Goal: Task Accomplishment & Management: Manage account settings

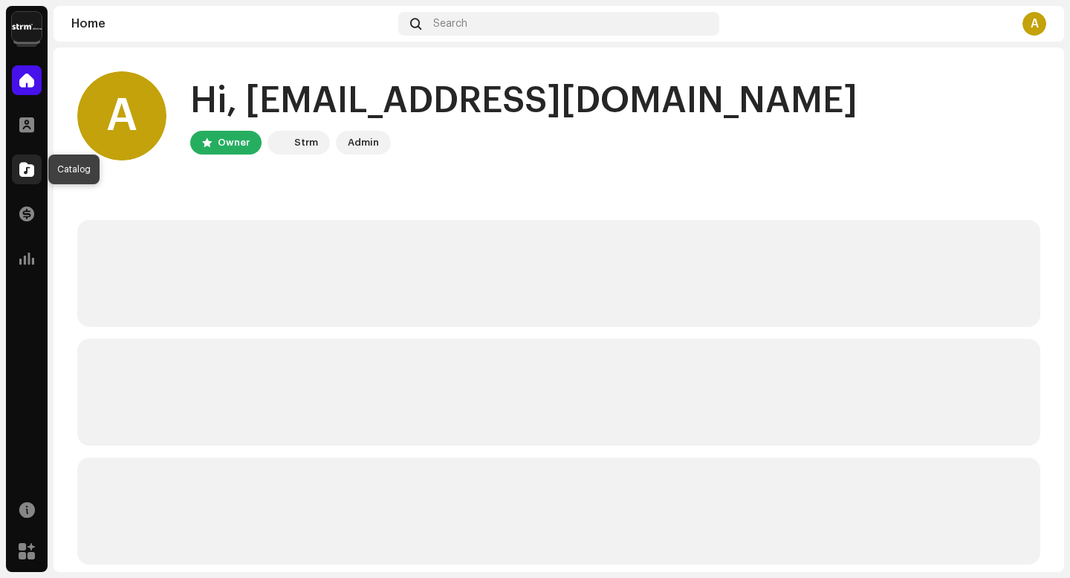
click at [36, 177] on div at bounding box center [27, 170] width 30 height 30
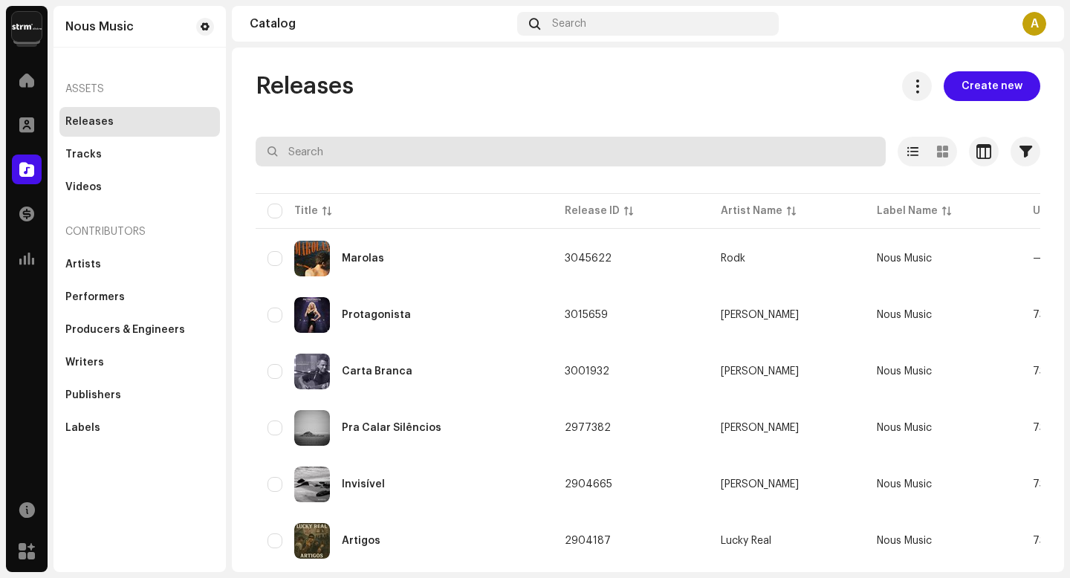
click at [451, 152] on input "text" at bounding box center [571, 152] width 630 height 30
type input "jornada"
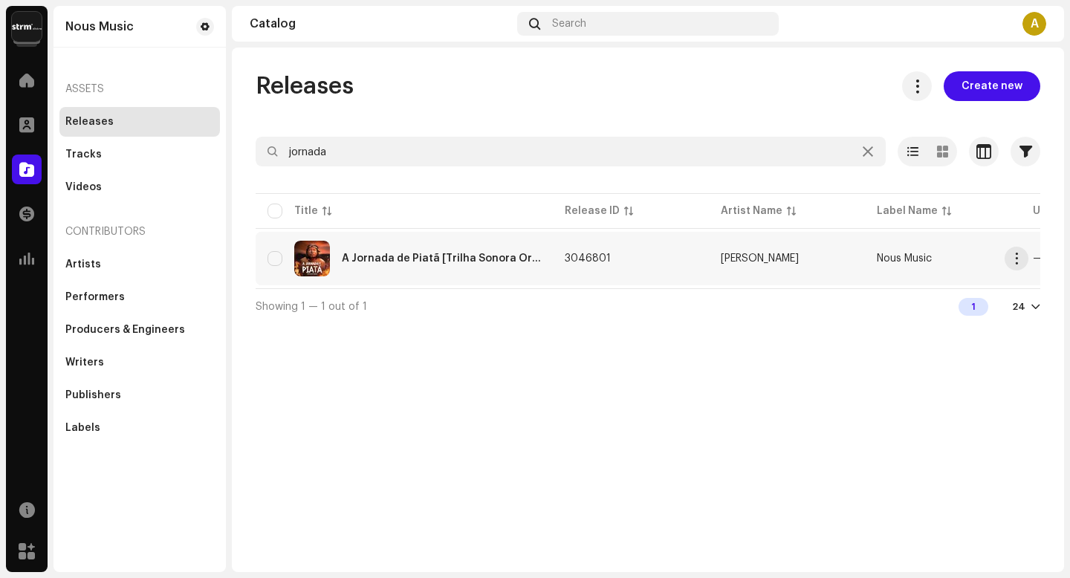
click at [392, 262] on div "A Jornada de Piatã [Trilha Sonora Original]" at bounding box center [441, 258] width 199 height 10
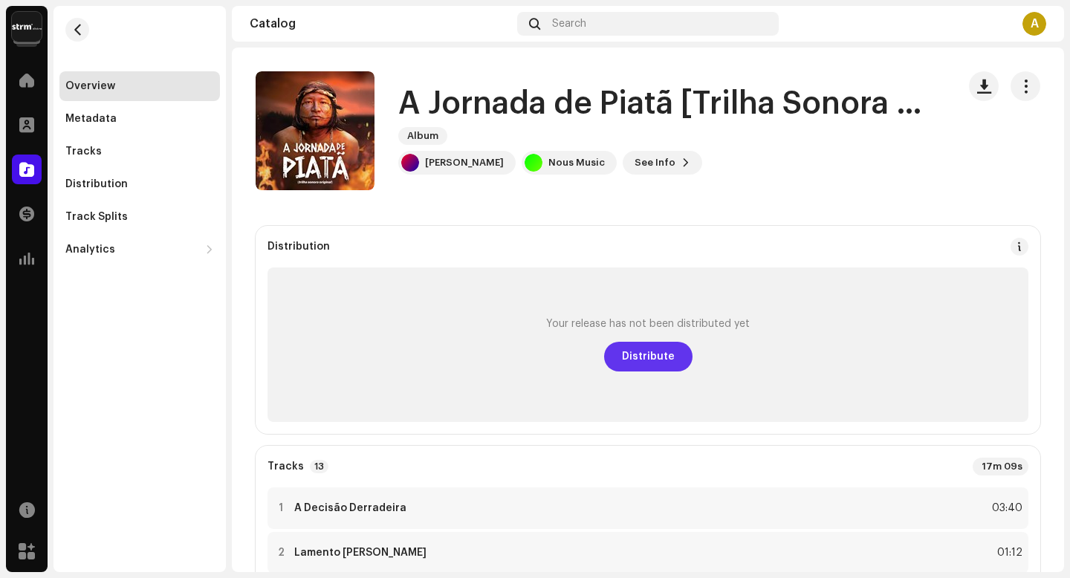
click at [661, 351] on span "Distribute" at bounding box center [648, 357] width 53 height 30
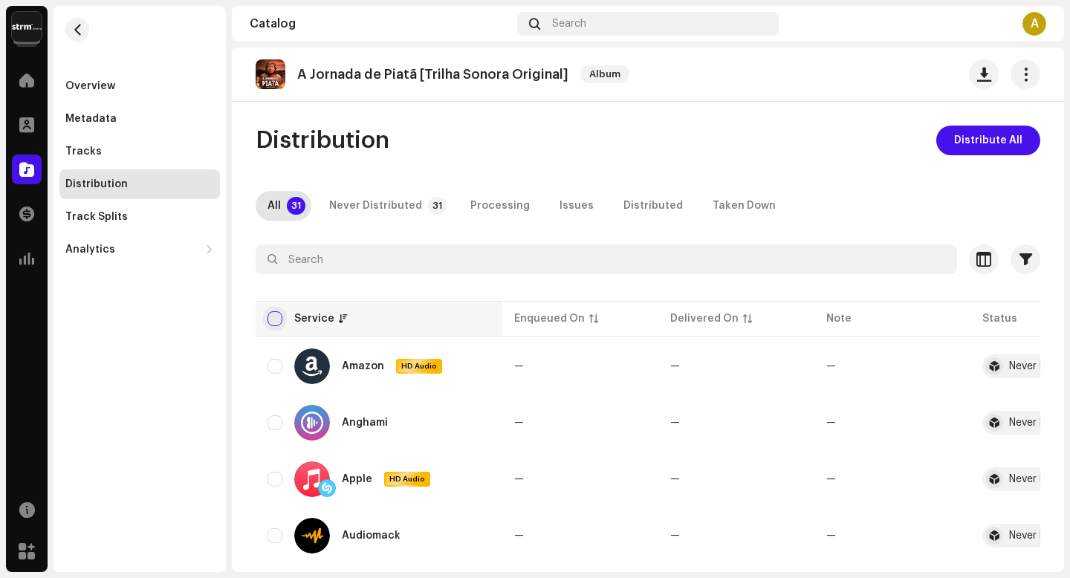
click at [270, 317] on input "checkbox" at bounding box center [275, 318] width 15 height 15
checkbox input "true"
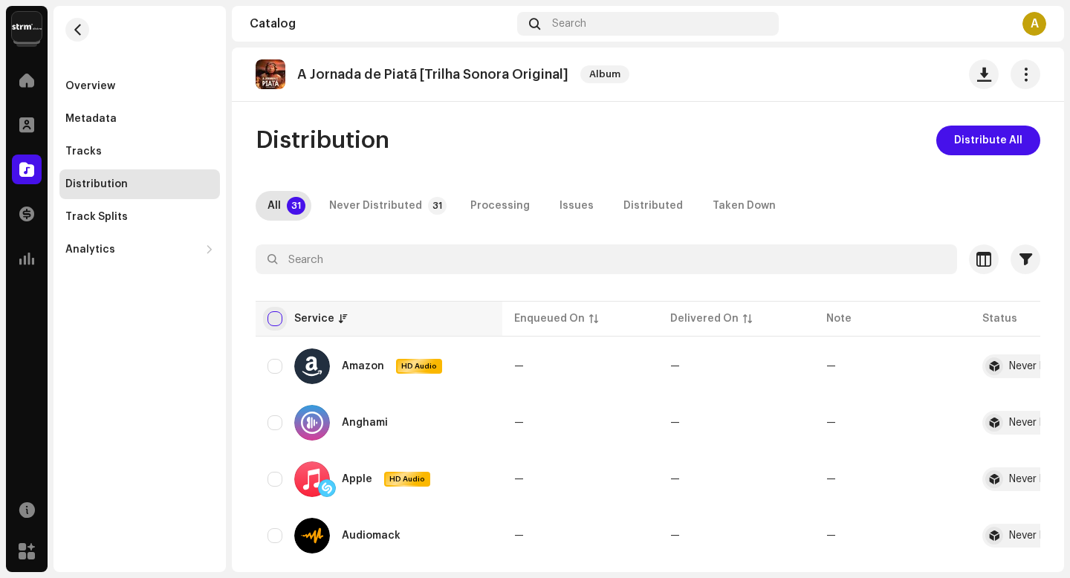
checkbox input "true"
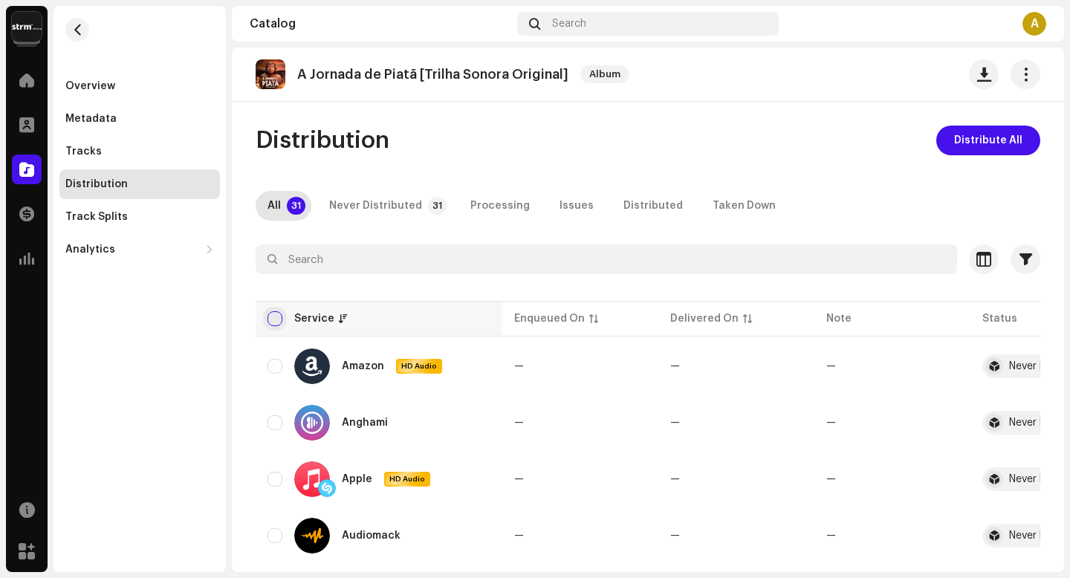
checkbox input "true"
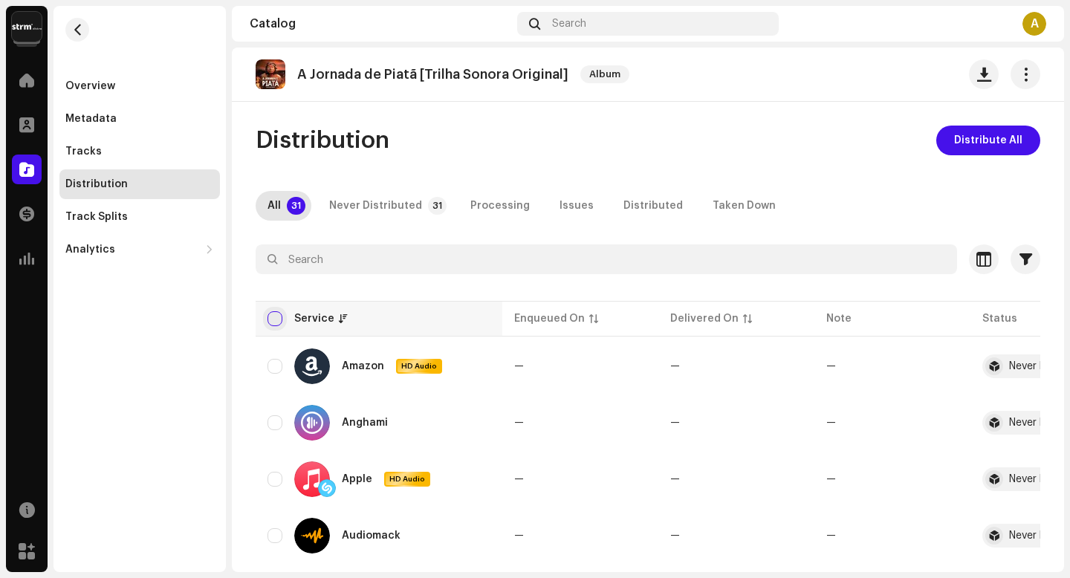
checkbox input "true"
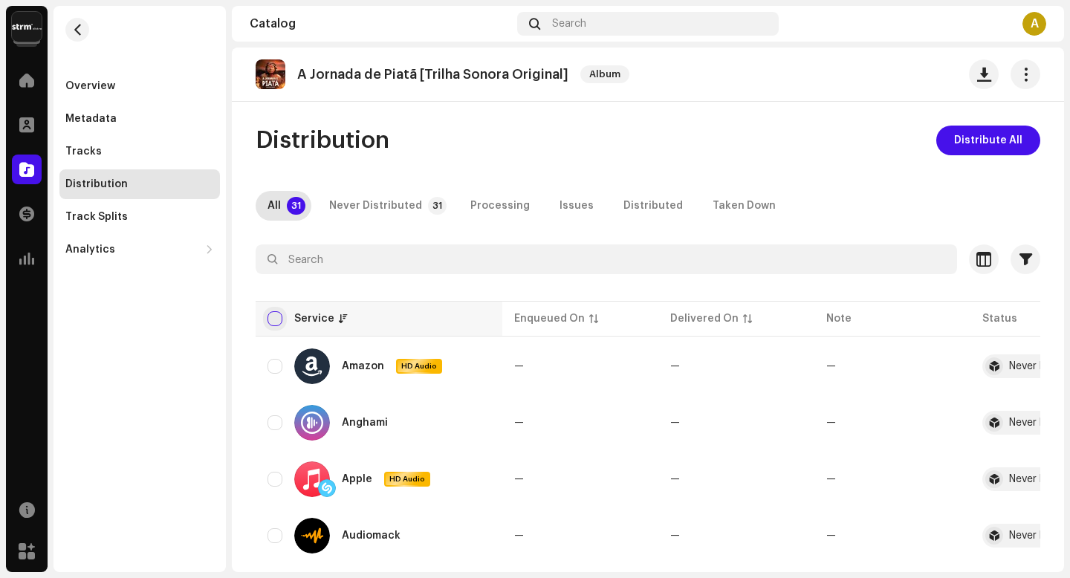
checkbox input "true"
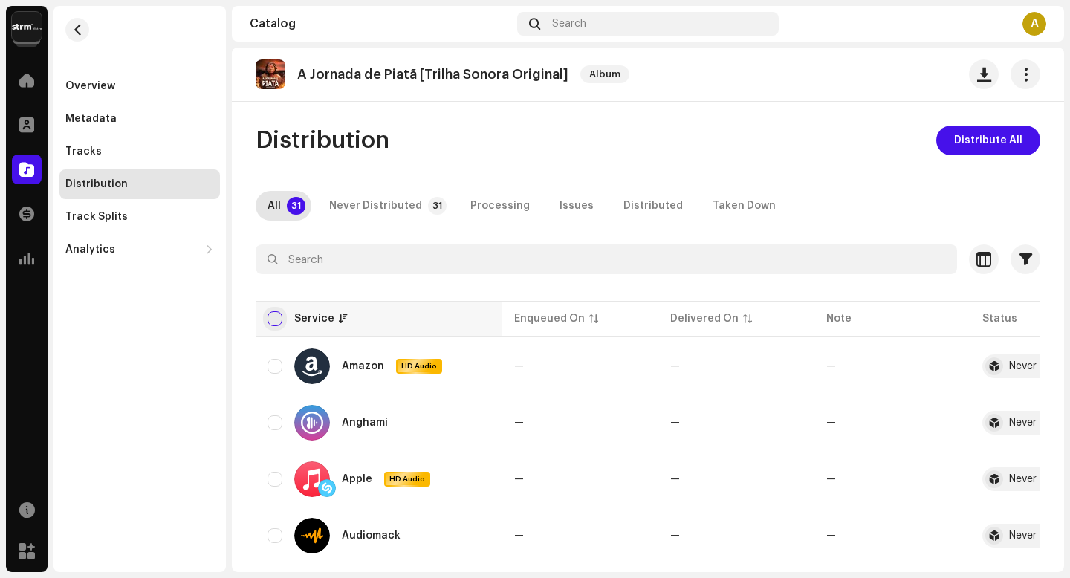
checkbox input "true"
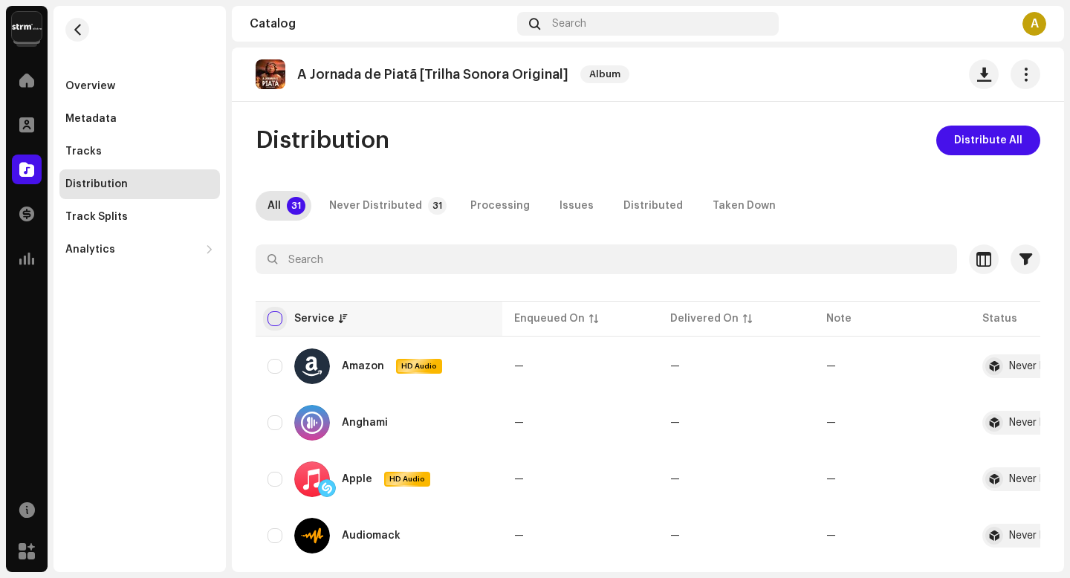
checkbox input "true"
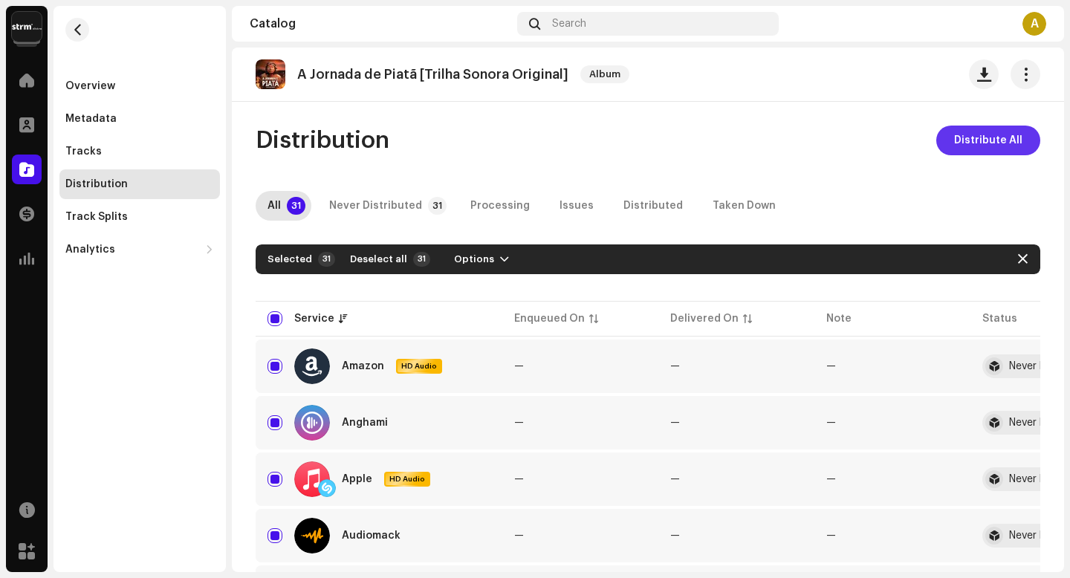
click at [991, 132] on span "Distribute All" at bounding box center [988, 141] width 68 height 30
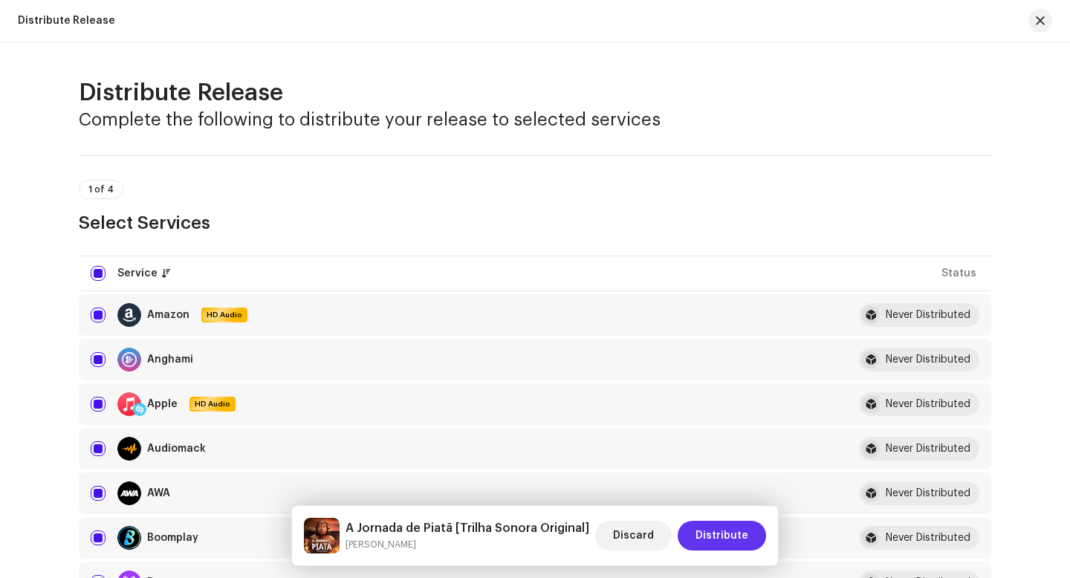
click at [753, 531] on button "Distribute" at bounding box center [722, 536] width 88 height 30
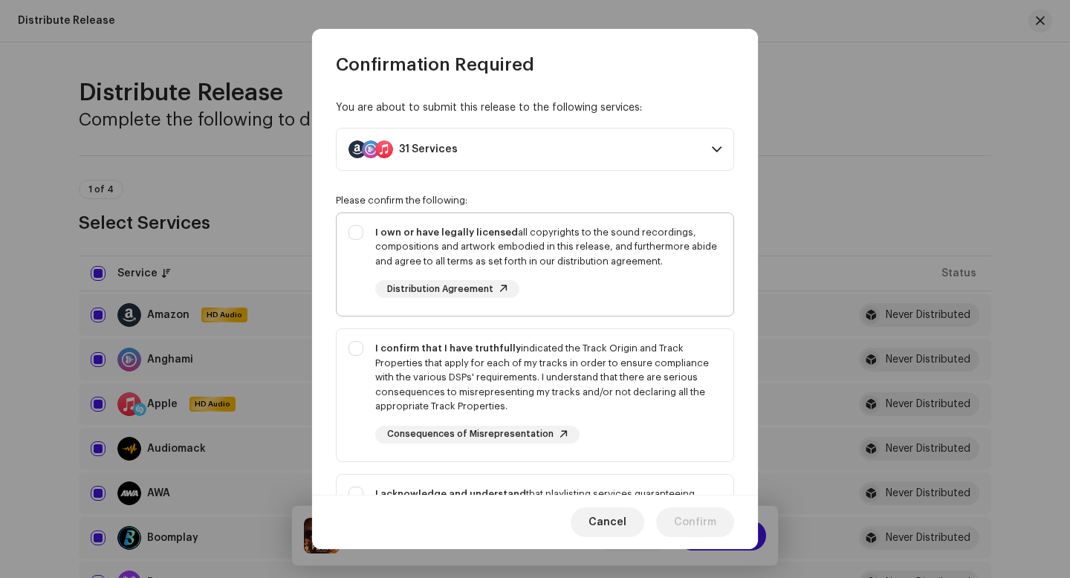
click at [564, 233] on div "I own or have legally licensed all copyrights to the sound recordings, composit…" at bounding box center [548, 247] width 346 height 44
checkbox input "true"
click at [545, 372] on div "I confirm that I have truthfully indicated the Track Origin and Track Propertie…" at bounding box center [548, 377] width 346 height 73
checkbox input "true"
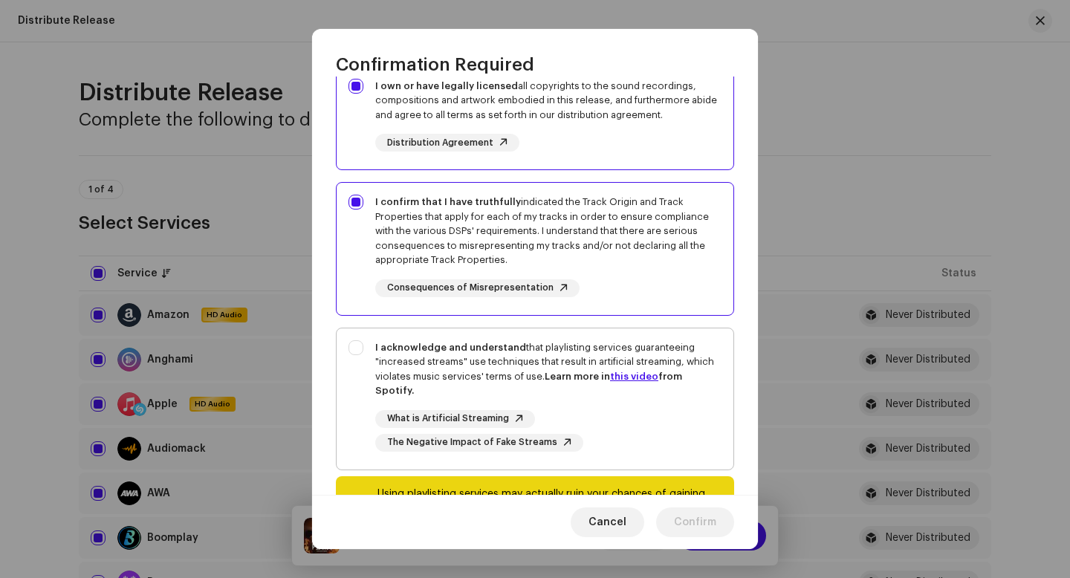
click at [545, 346] on div "I acknowledge and understand that playlisting services guaranteeing "increased …" at bounding box center [548, 369] width 346 height 58
checkbox input "true"
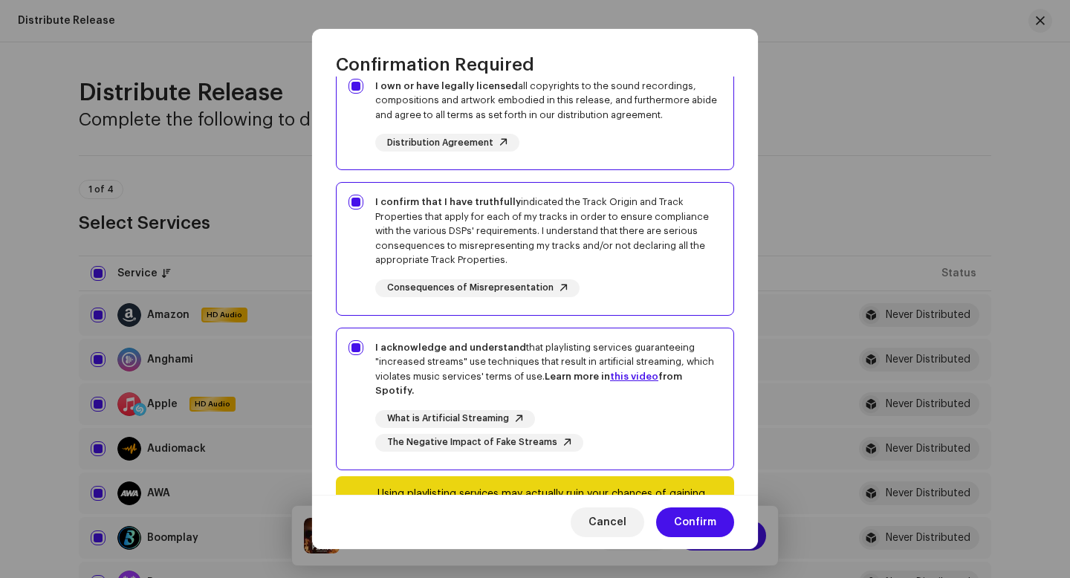
scroll to position [223, 0]
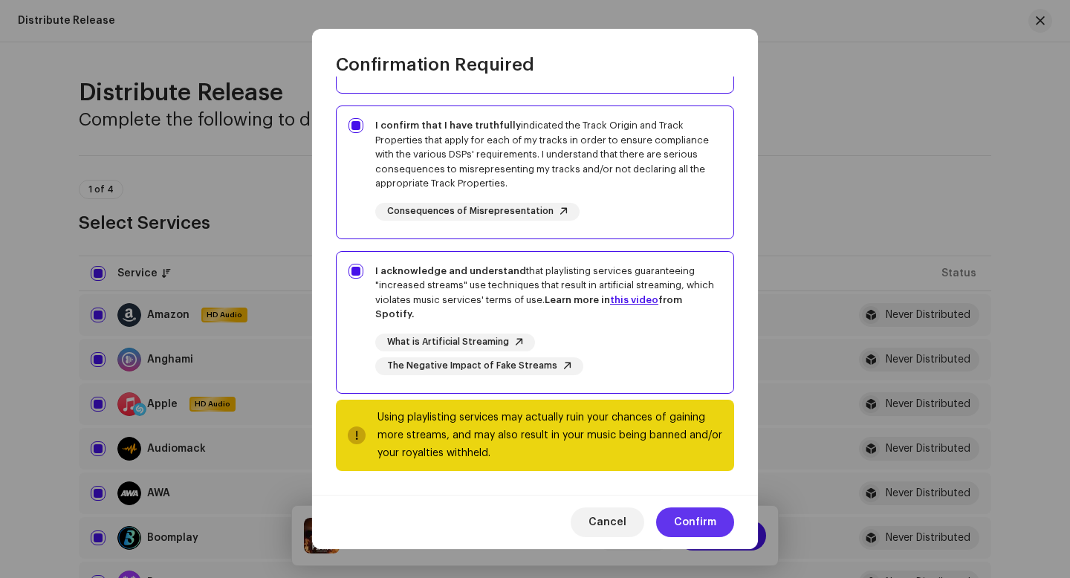
click at [678, 530] on span "Confirm" at bounding box center [695, 523] width 42 height 30
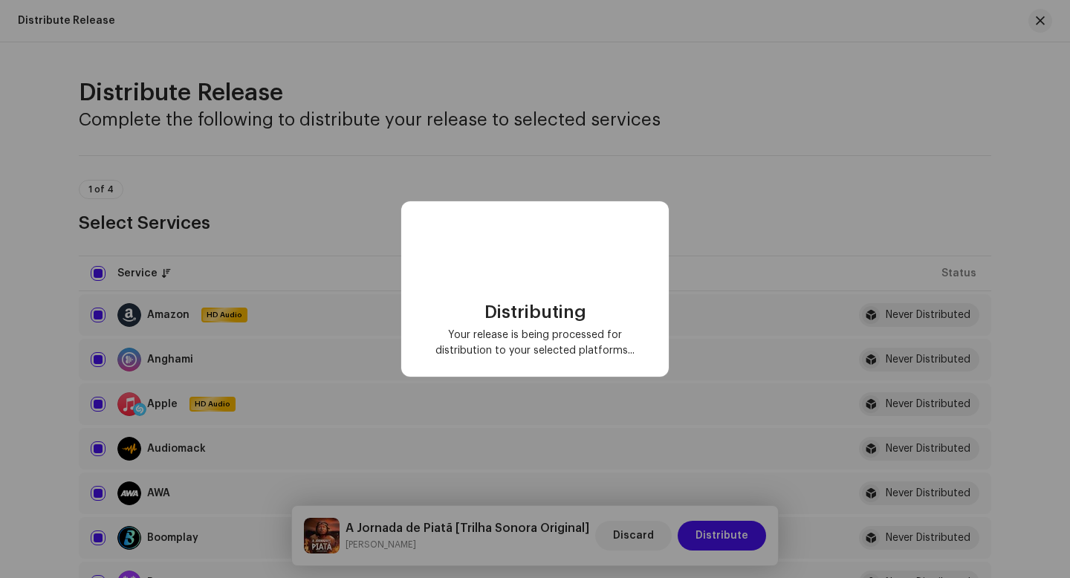
checkbox input "false"
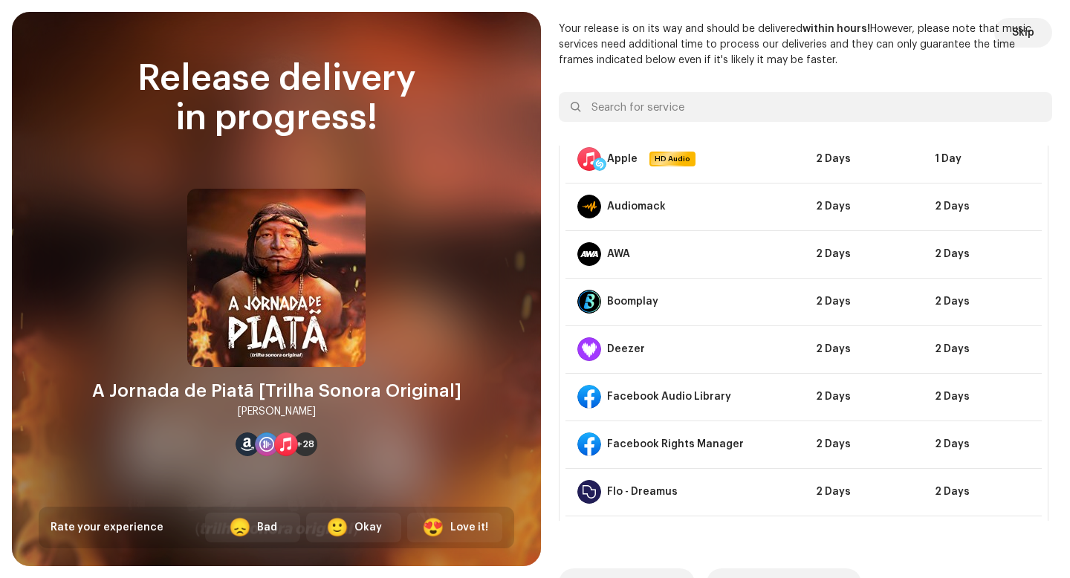
scroll to position [0, 0]
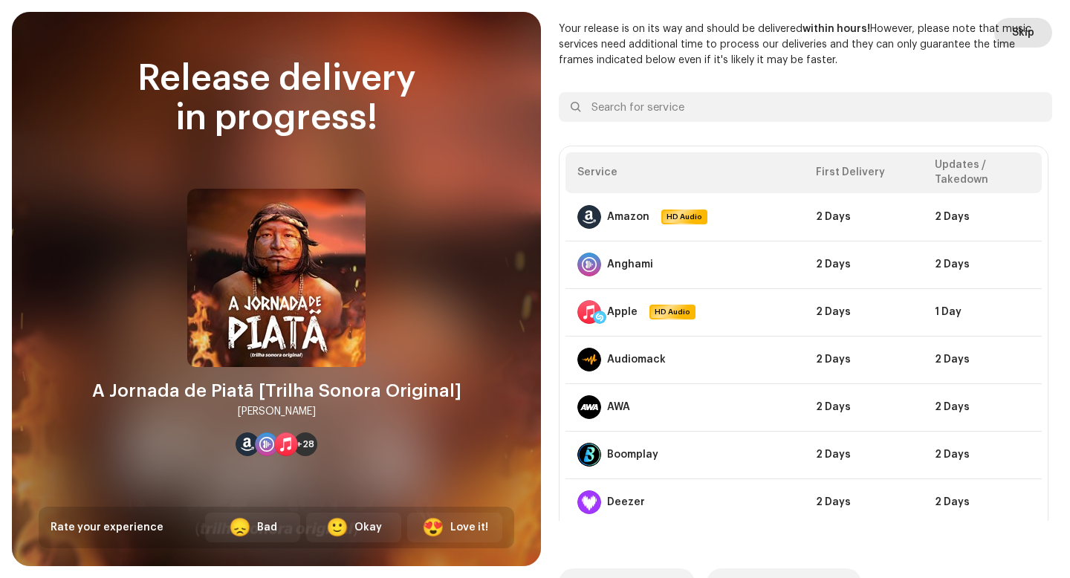
click at [1012, 36] on span "Skip" at bounding box center [1023, 33] width 22 height 30
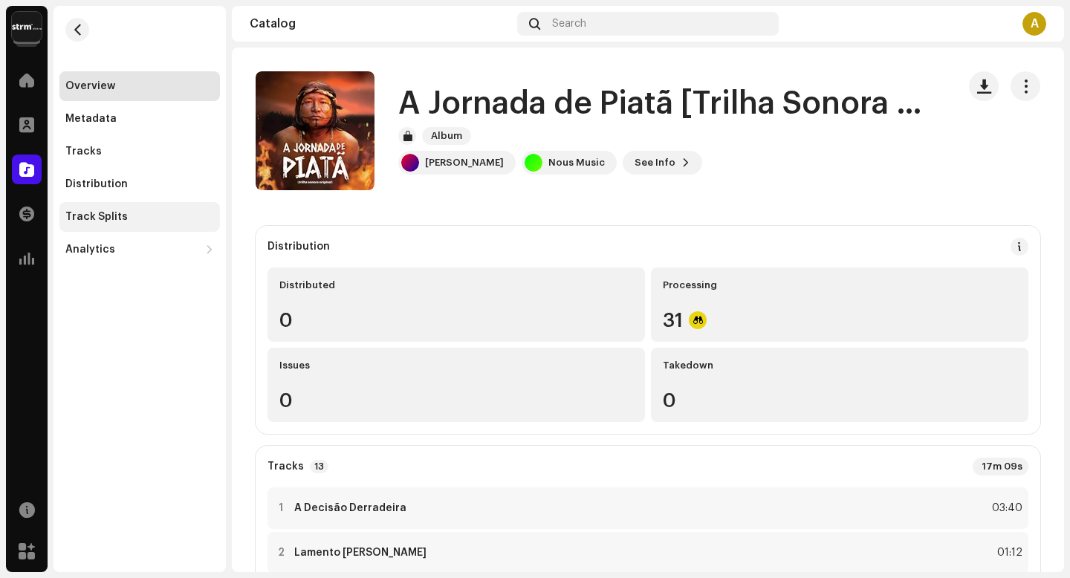
click at [162, 204] on div "Track Splits" at bounding box center [139, 217] width 161 height 30
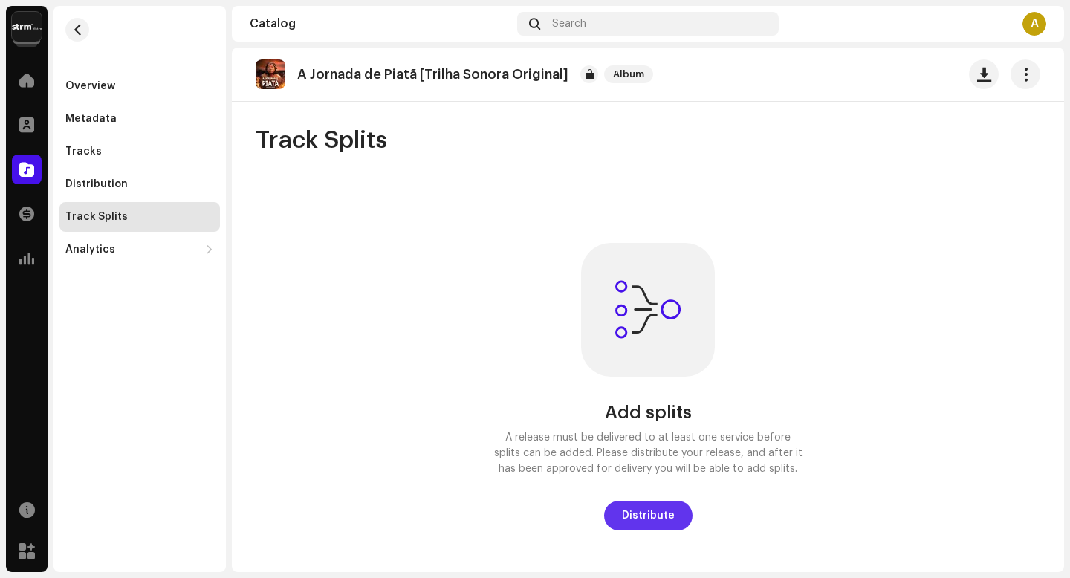
click at [653, 509] on span "Distribute" at bounding box center [648, 516] width 53 height 30
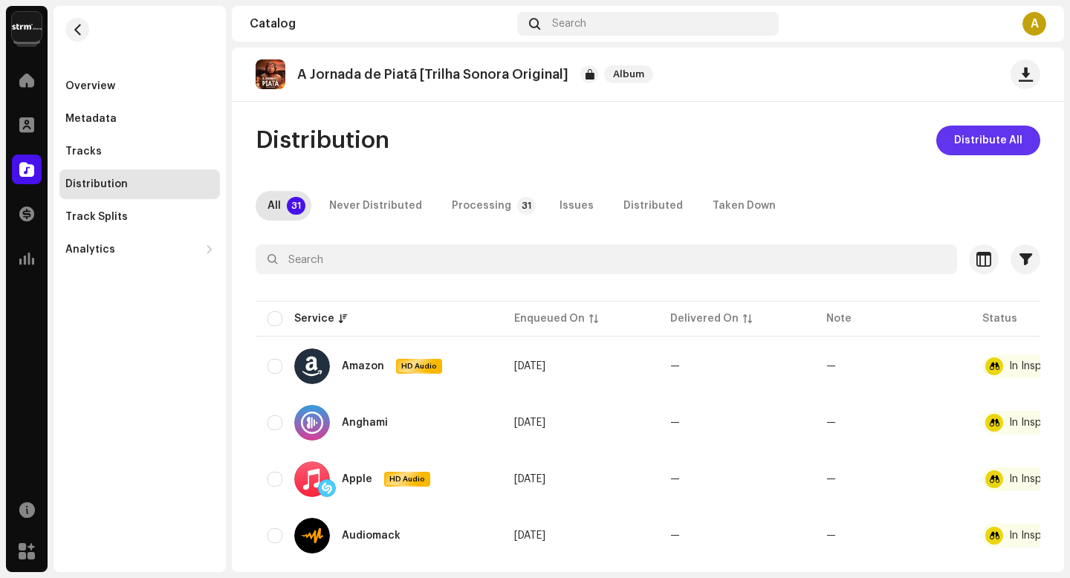
click at [1000, 140] on span "Distribute All" at bounding box center [988, 141] width 68 height 30
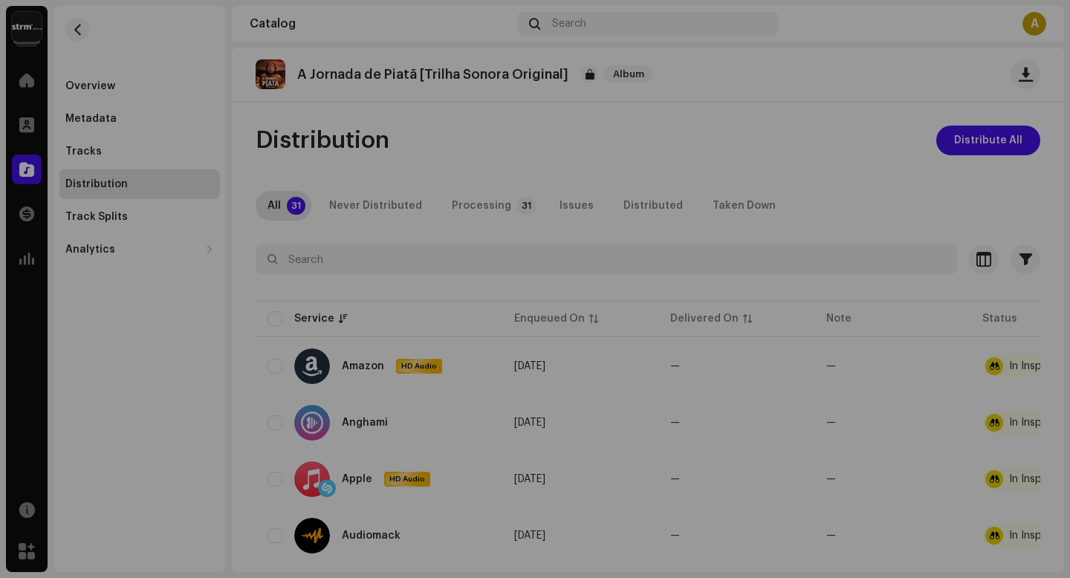
click at [797, 150] on div "Not Eligible For Distribution The selected services are not eligible for distri…" at bounding box center [535, 289] width 1070 height 578
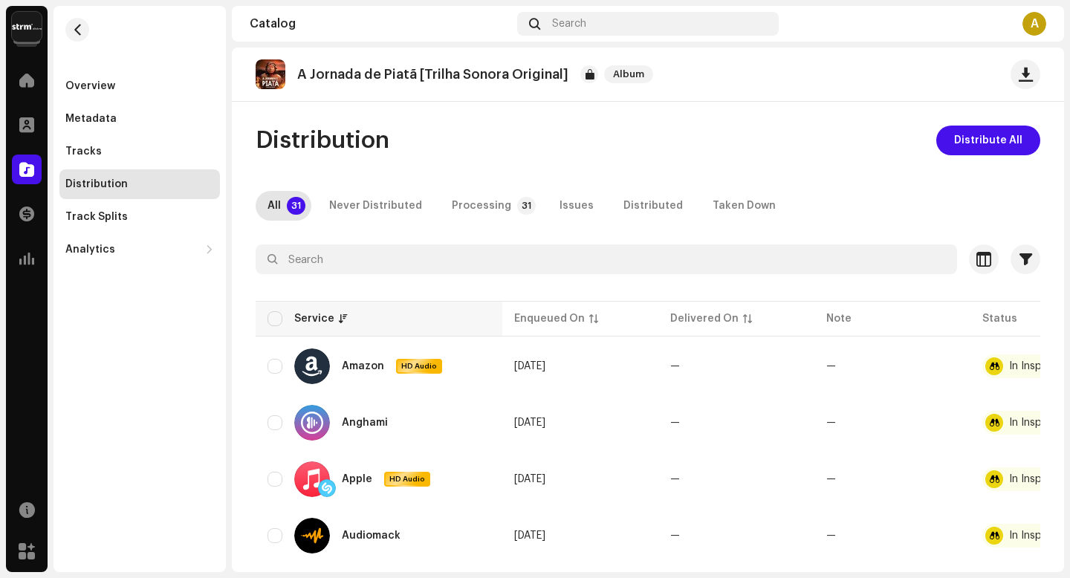
click at [273, 311] on th "Service" at bounding box center [379, 319] width 247 height 36
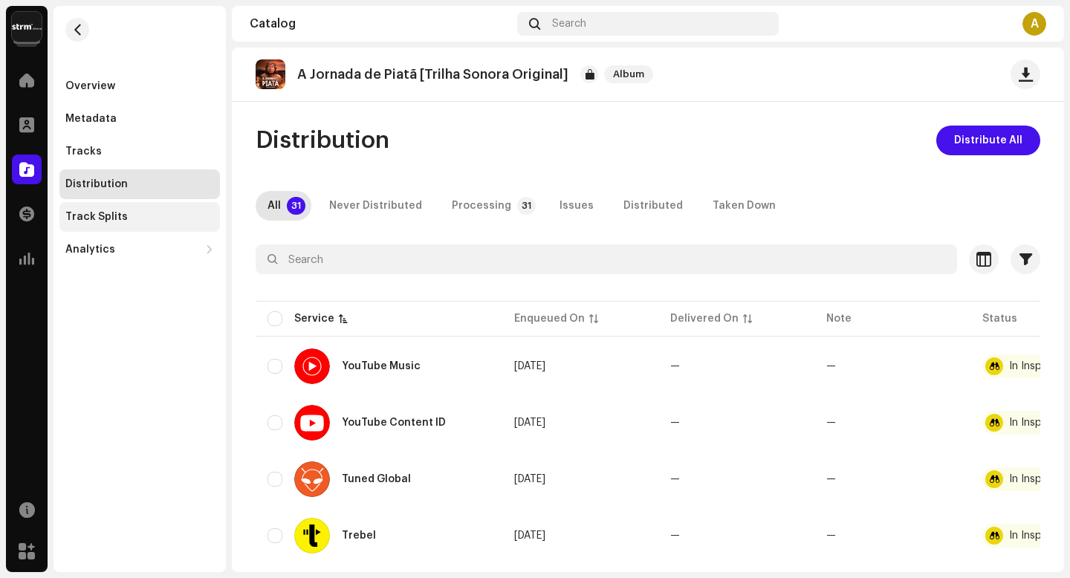
click at [143, 221] on div "Track Splits" at bounding box center [139, 217] width 149 height 12
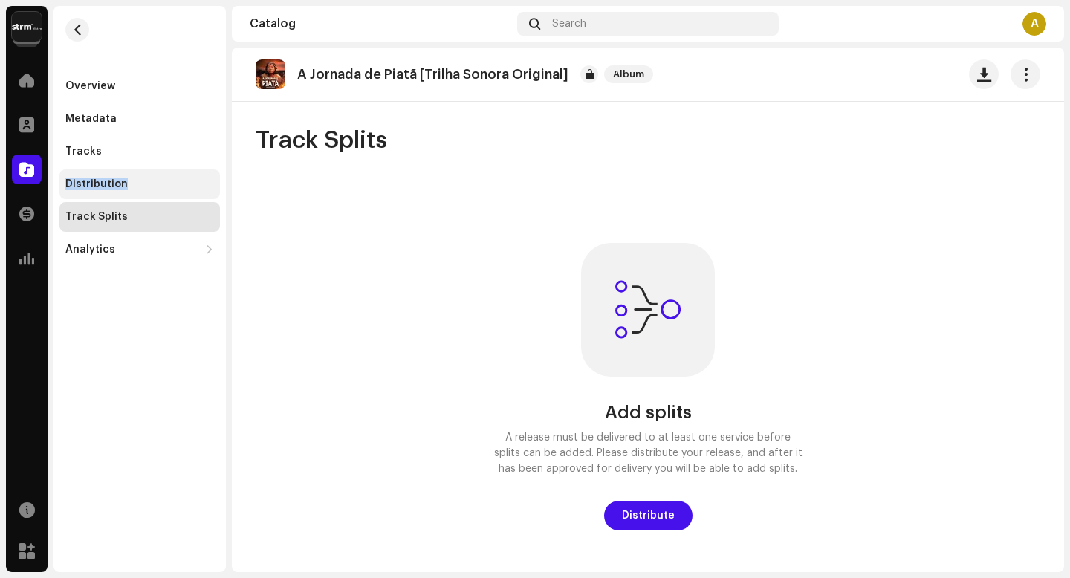
click at [157, 176] on div "Distribution" at bounding box center [139, 184] width 161 height 30
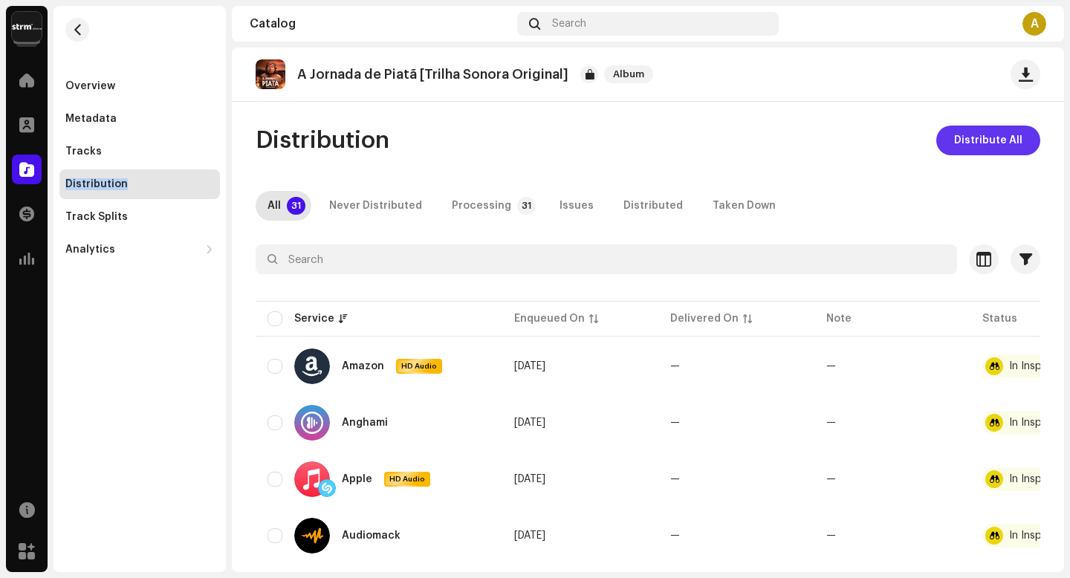
click at [1003, 140] on span "Distribute All" at bounding box center [988, 141] width 68 height 30
click at [766, 125] on div "Not Eligible For Distribution The selected services are not eligible for distri…" at bounding box center [535, 289] width 1070 height 578
click at [276, 311] on input "checkbox" at bounding box center [275, 318] width 15 height 15
checkbox input "true"
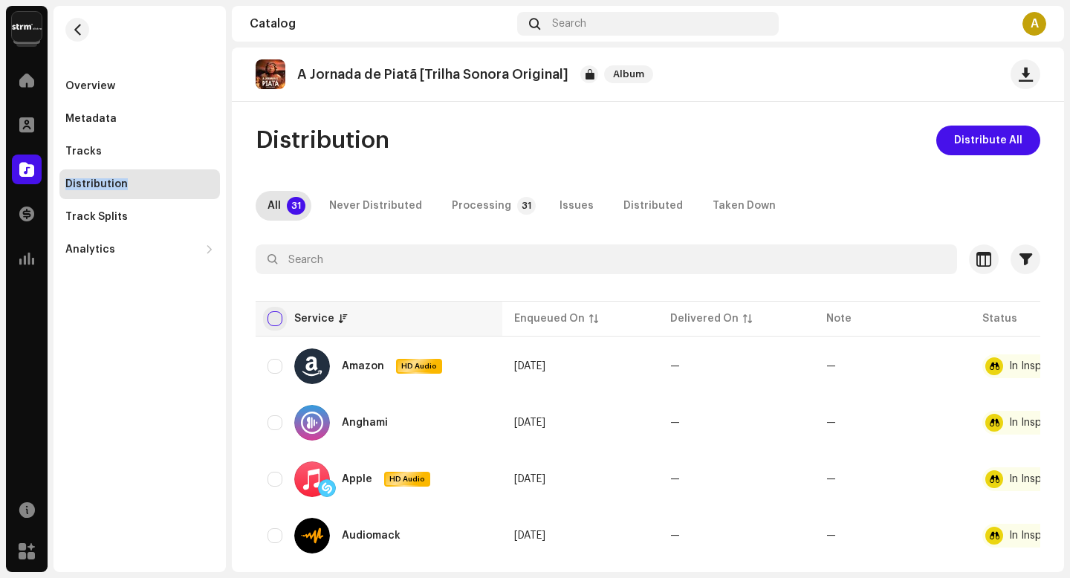
checkbox input "true"
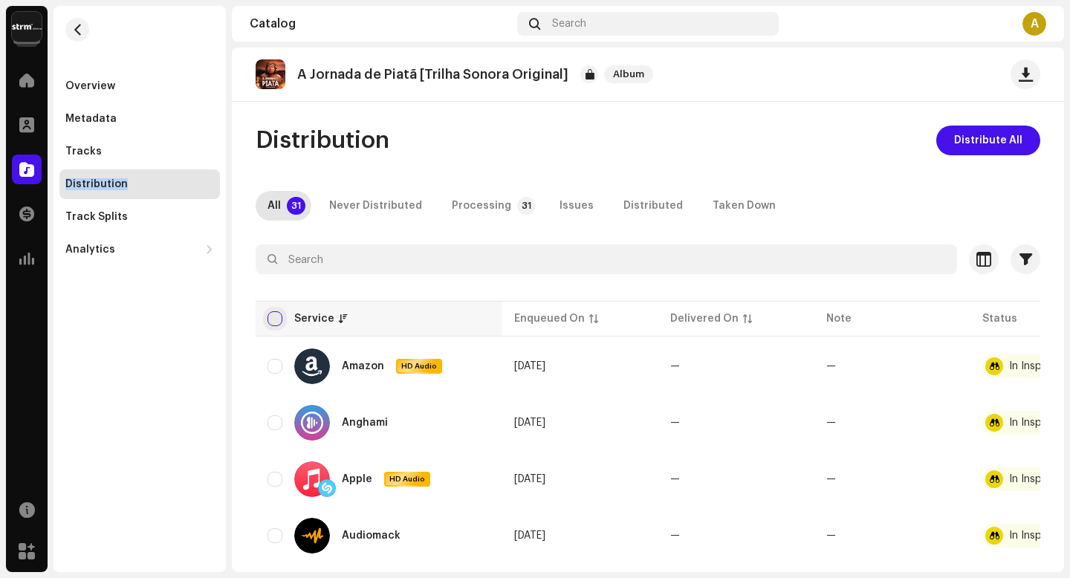
checkbox input "true"
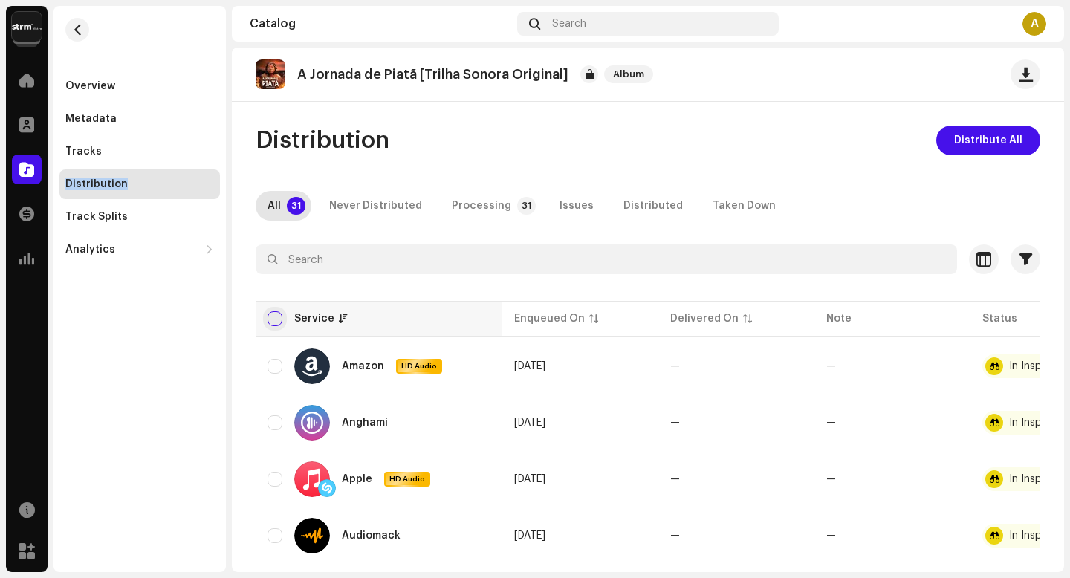
checkbox input "true"
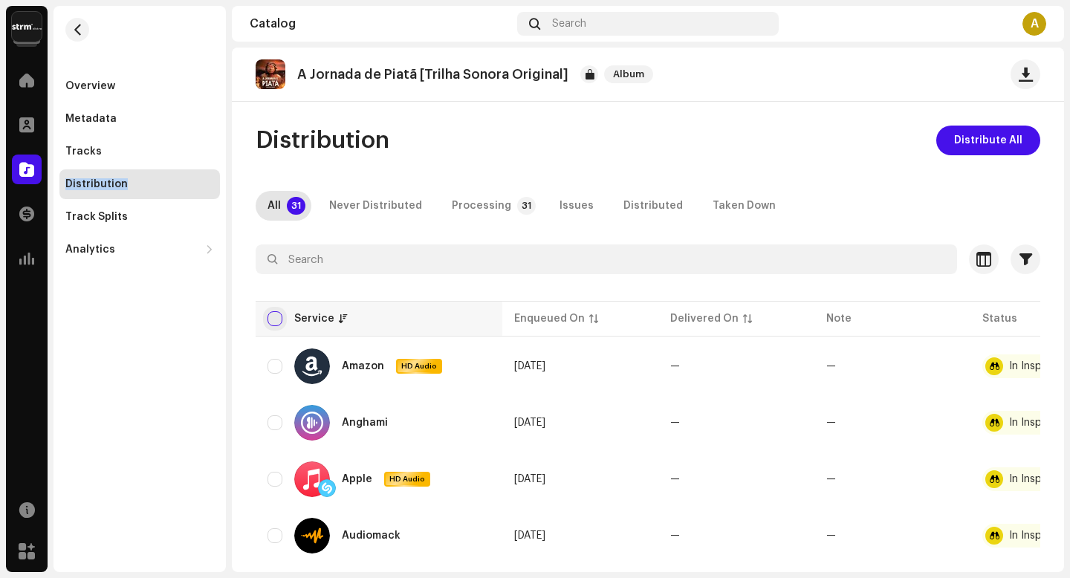
checkbox input "true"
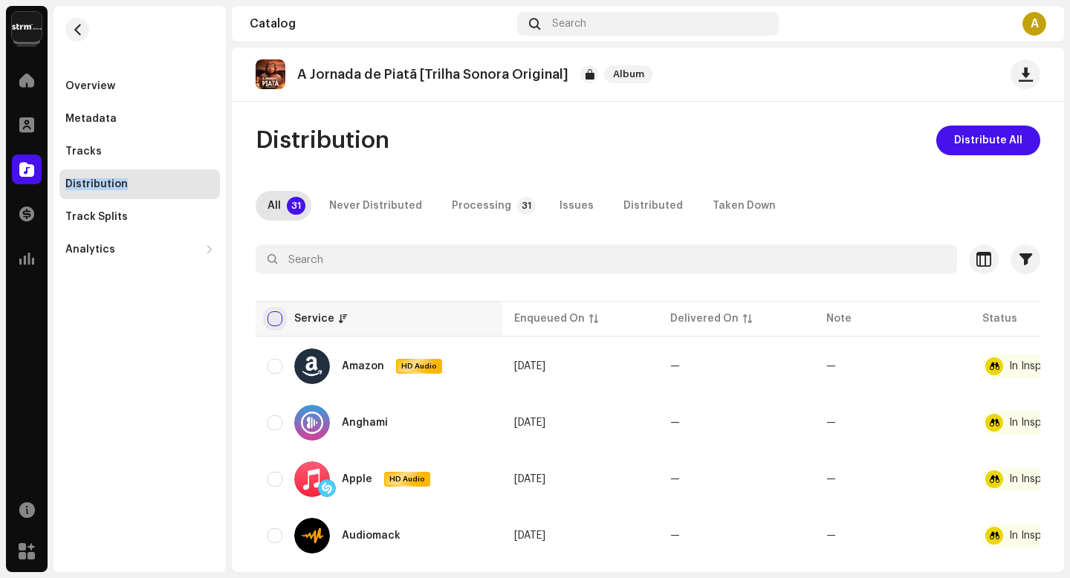
checkbox input "true"
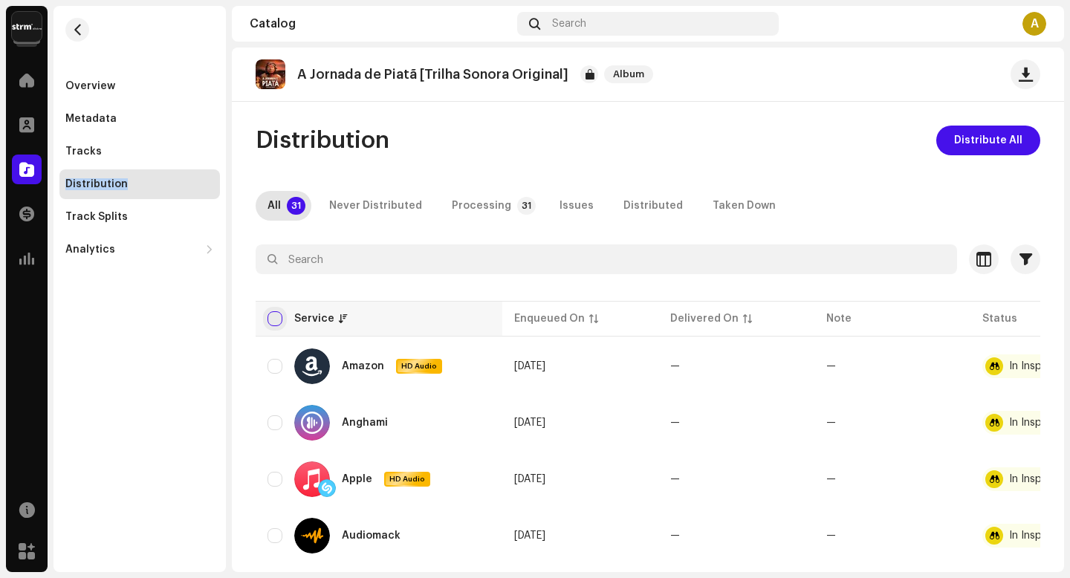
checkbox input "true"
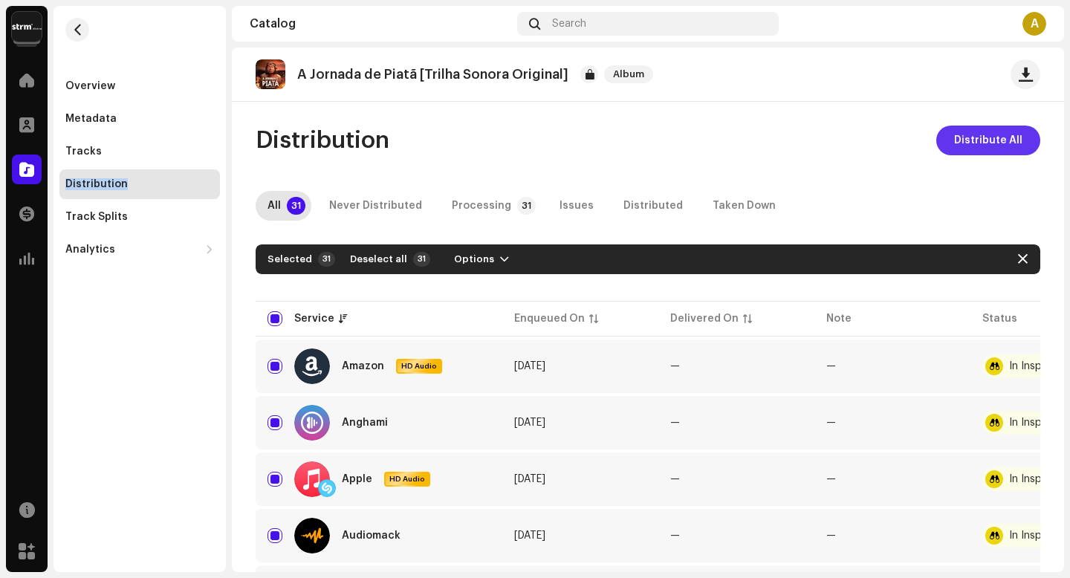
click at [1002, 134] on span "Distribute All" at bounding box center [988, 141] width 68 height 30
click at [848, 135] on div "Not Eligible For Distribution The selected services are not eligible for distri…" at bounding box center [535, 289] width 1070 height 578
click at [130, 80] on div "Overview" at bounding box center [139, 86] width 149 height 12
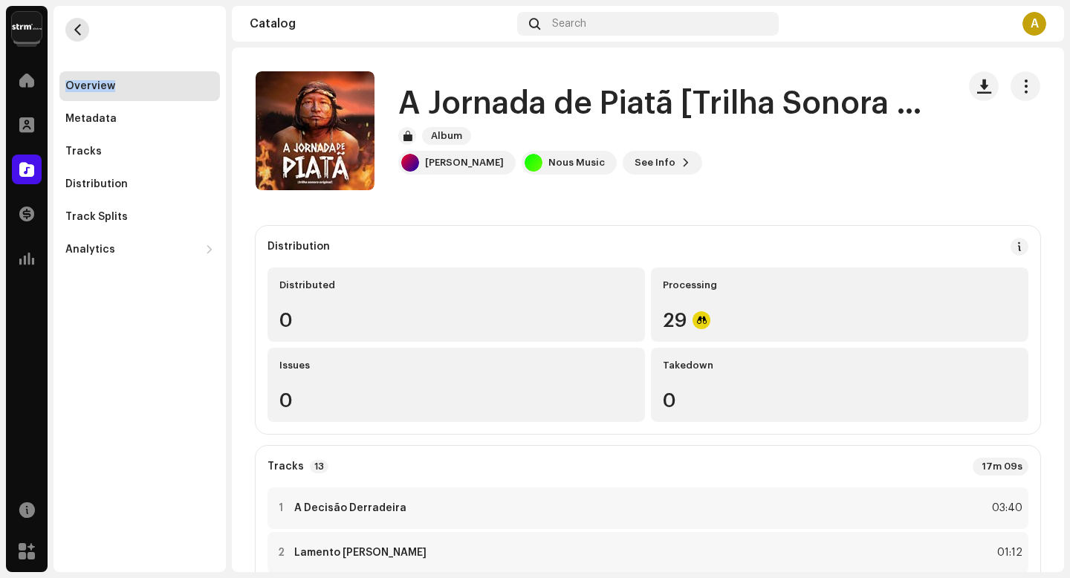
click at [68, 27] on button "button" at bounding box center [77, 30] width 24 height 24
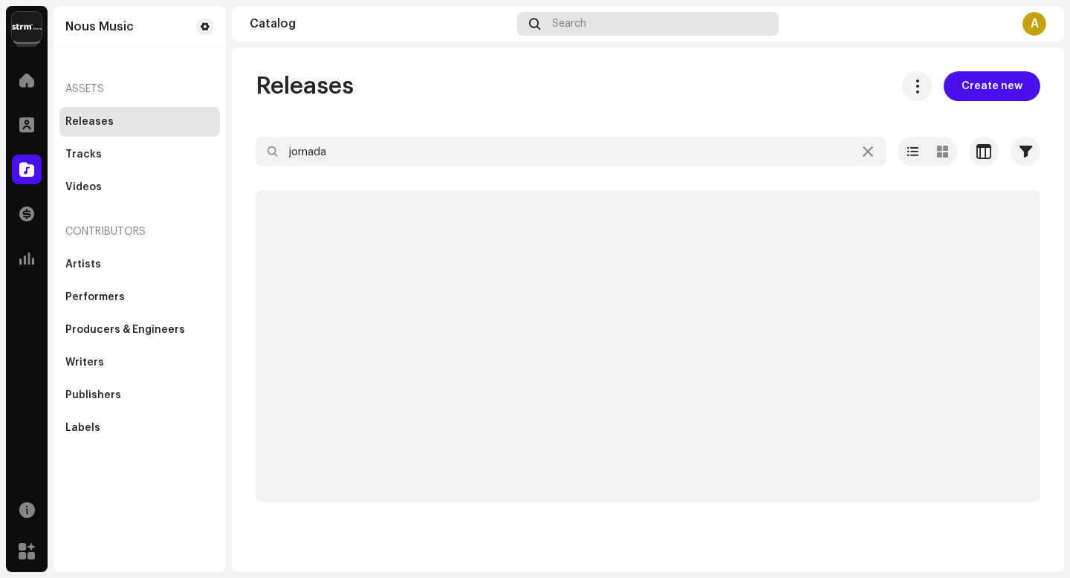
click at [622, 24] on div "Search" at bounding box center [648, 24] width 262 height 24
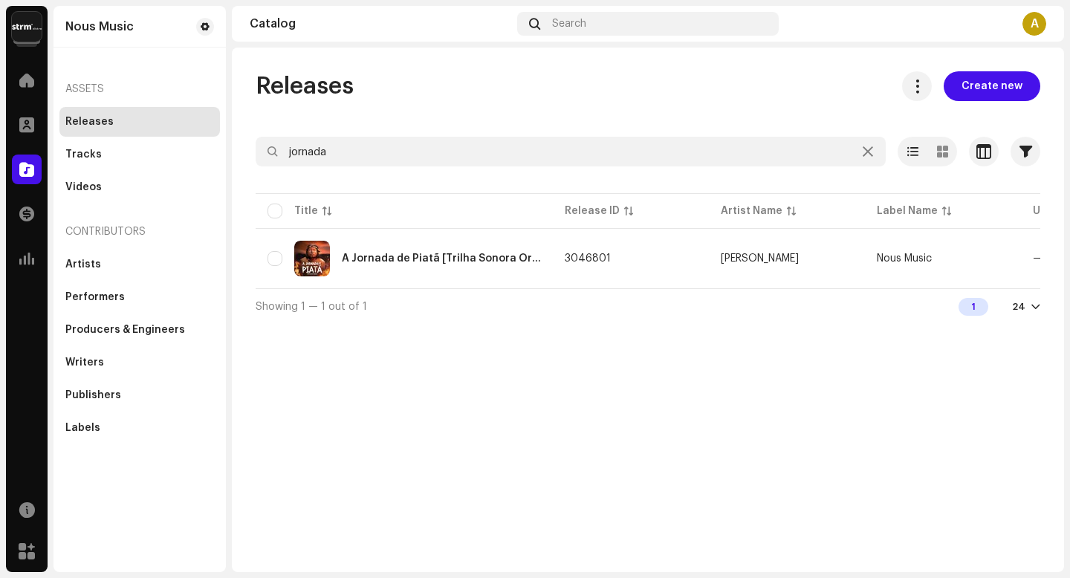
click at [30, 30] on img at bounding box center [27, 27] width 30 height 30
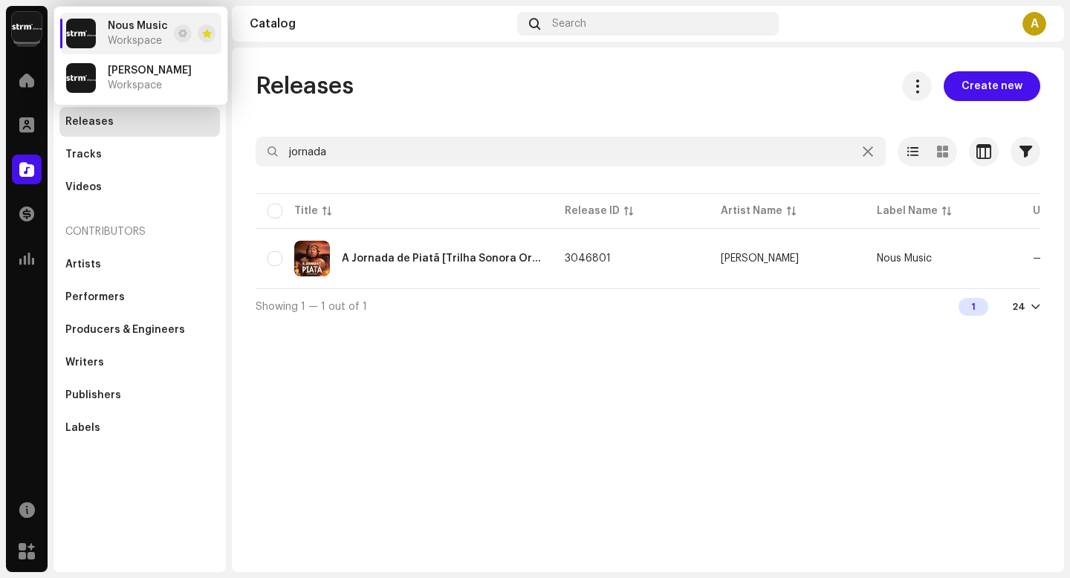
click at [536, 128] on div "Releases Create new jornada Selected 0 Select all 1 Options Filters Distributio…" at bounding box center [648, 197] width 832 height 253
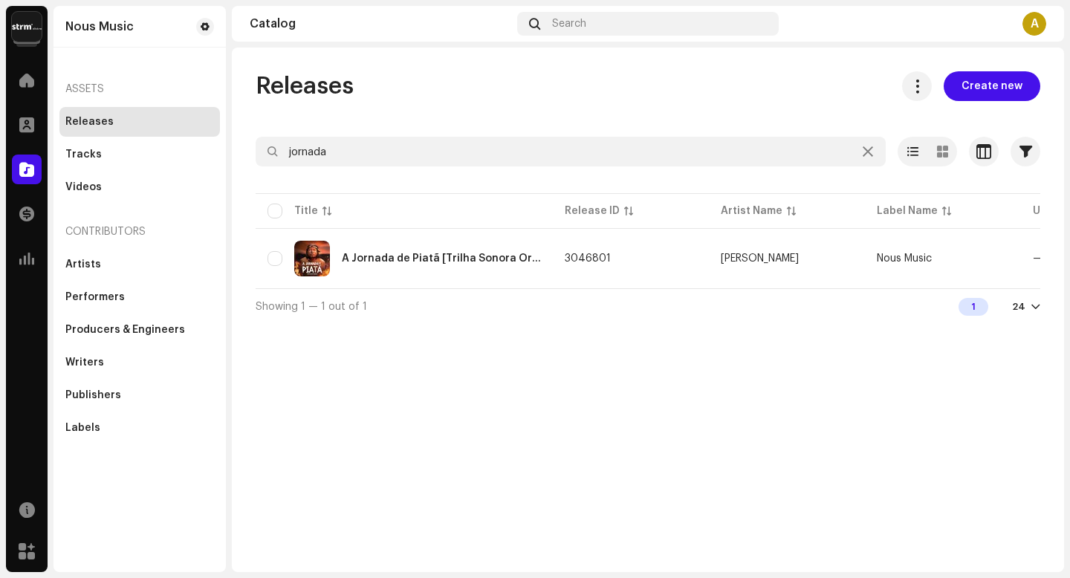
click at [1039, 24] on div "A" at bounding box center [1034, 24] width 24 height 24
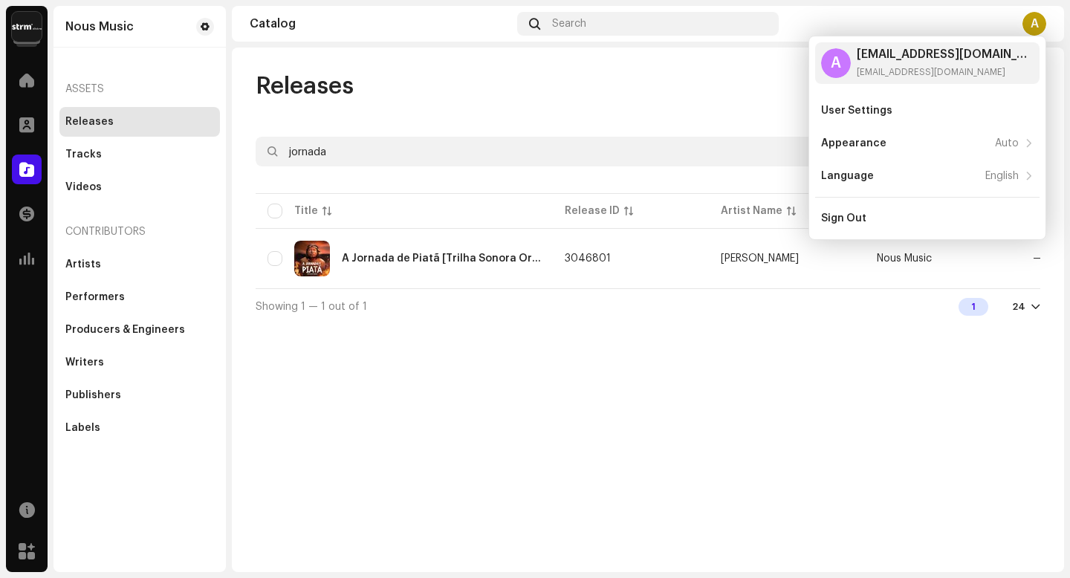
click at [792, 395] on div "Releases Create new jornada Selected 0 Select all 1 Options Filters Distributio…" at bounding box center [648, 310] width 832 height 525
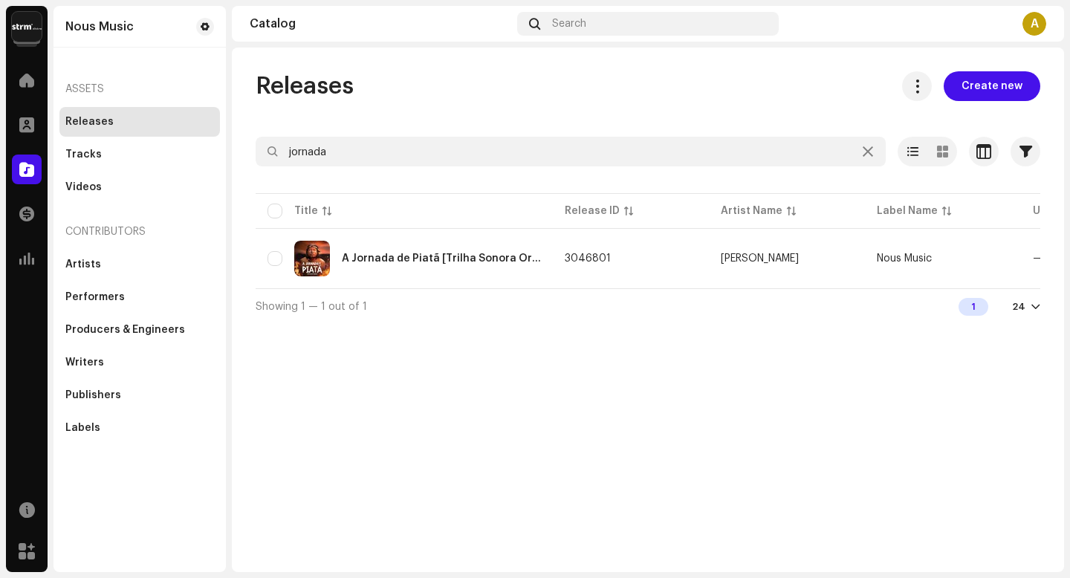
click at [117, 121] on div "Releases" at bounding box center [139, 122] width 149 height 12
click at [120, 269] on div "Artists" at bounding box center [139, 265] width 149 height 12
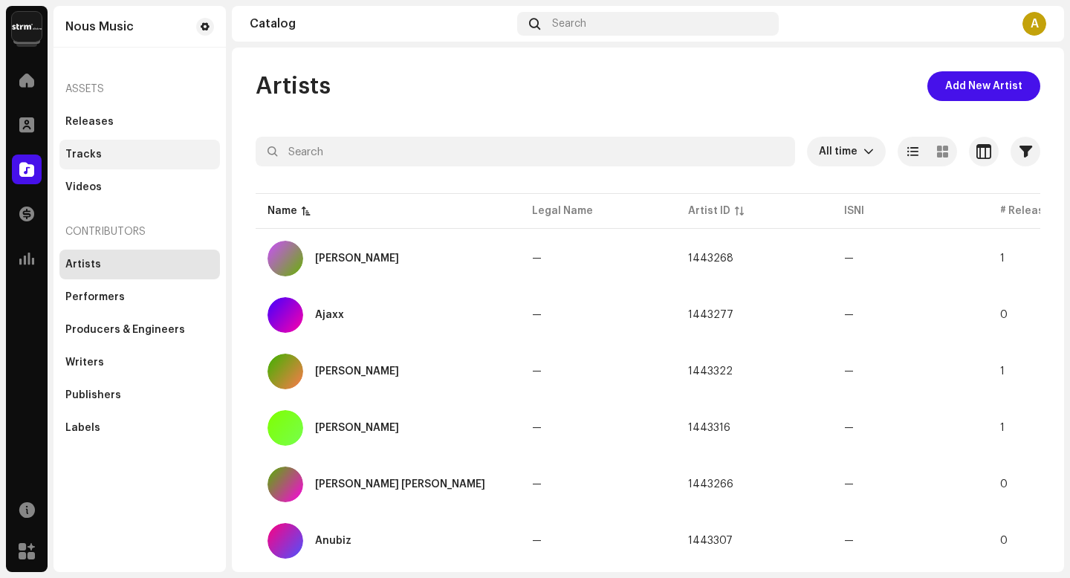
click at [126, 151] on div "Tracks" at bounding box center [139, 155] width 149 height 12
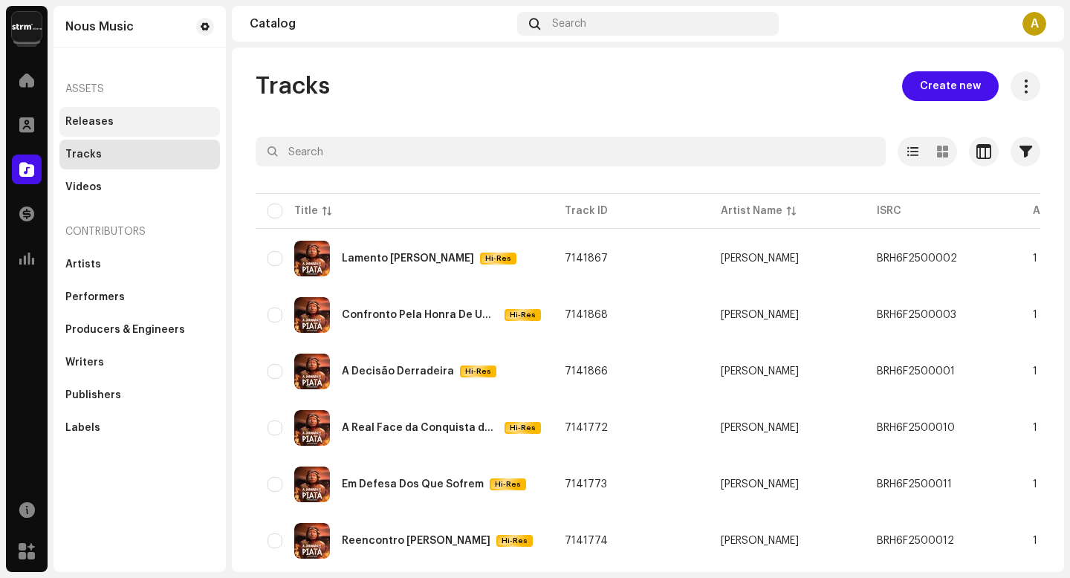
click at [126, 117] on div "Releases" at bounding box center [139, 122] width 149 height 12
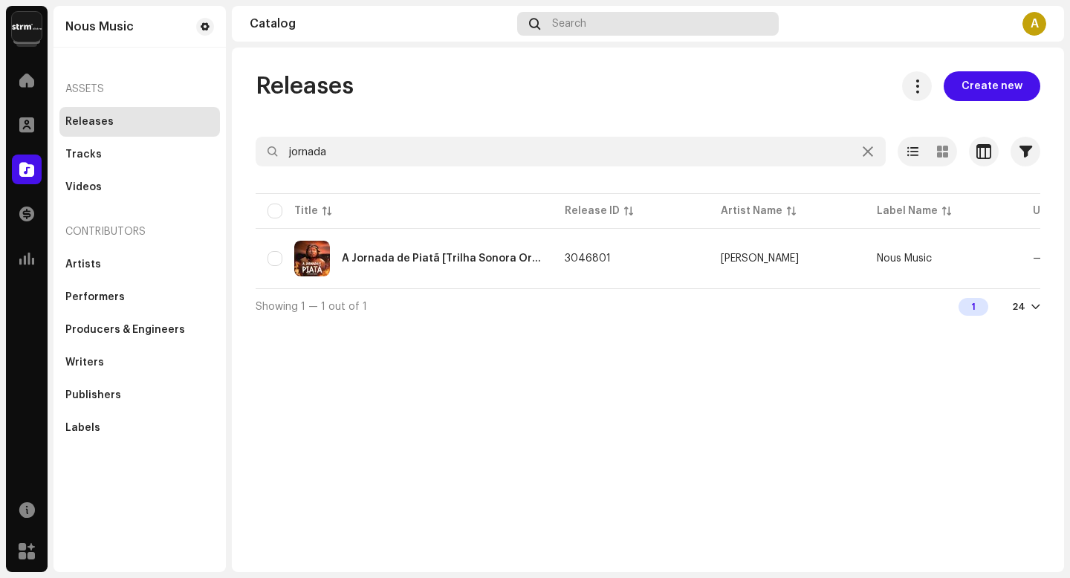
click at [656, 25] on div "Search" at bounding box center [648, 24] width 262 height 24
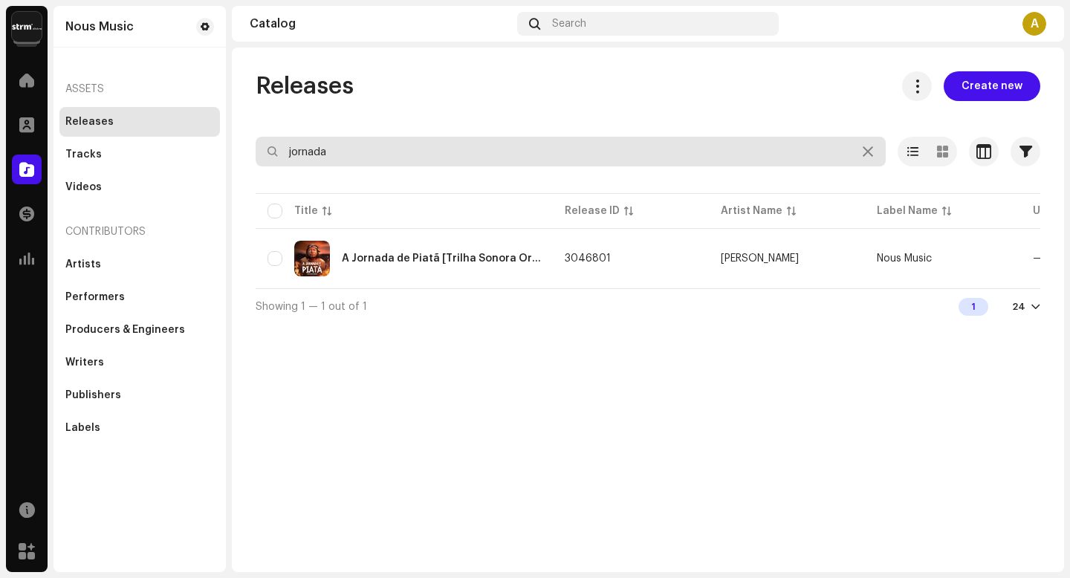
click at [471, 156] on input "jornada" at bounding box center [571, 152] width 630 height 30
type input "j"
type input "protagonista"
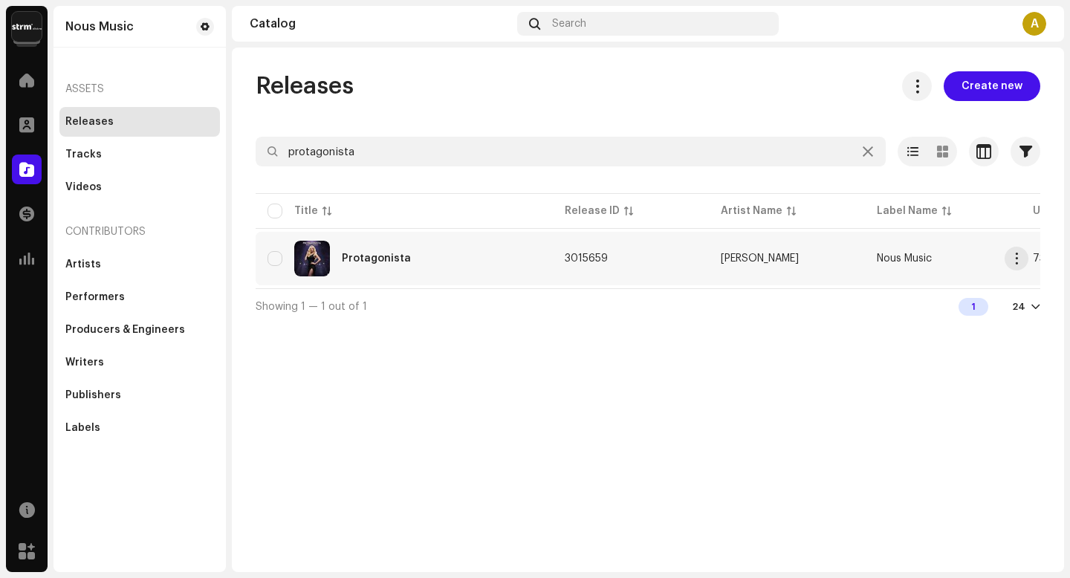
click at [406, 259] on div "Protagonista" at bounding box center [404, 259] width 273 height 36
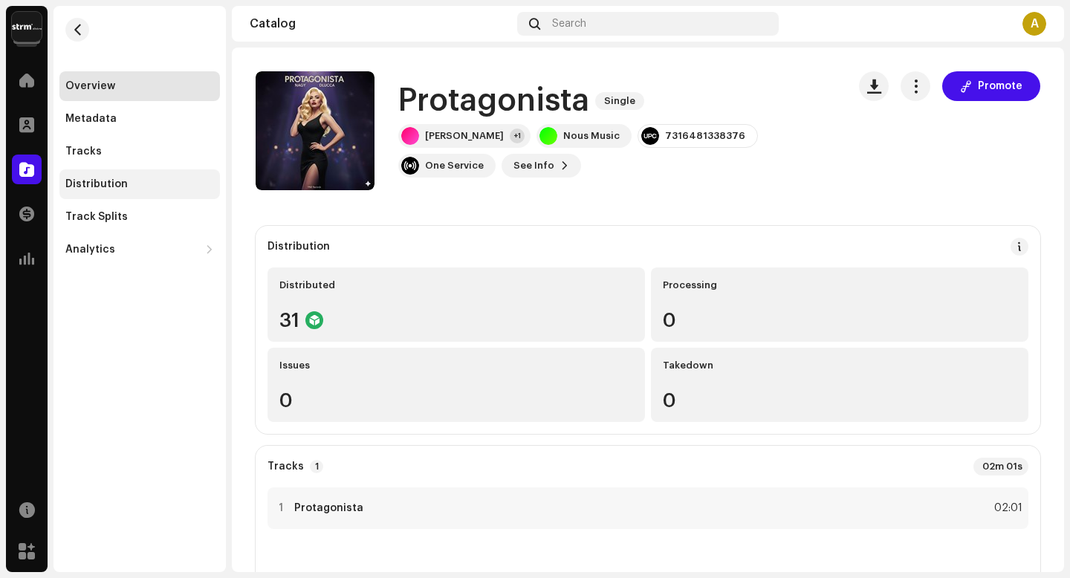
click at [149, 184] on div "Distribution" at bounding box center [139, 184] width 149 height 12
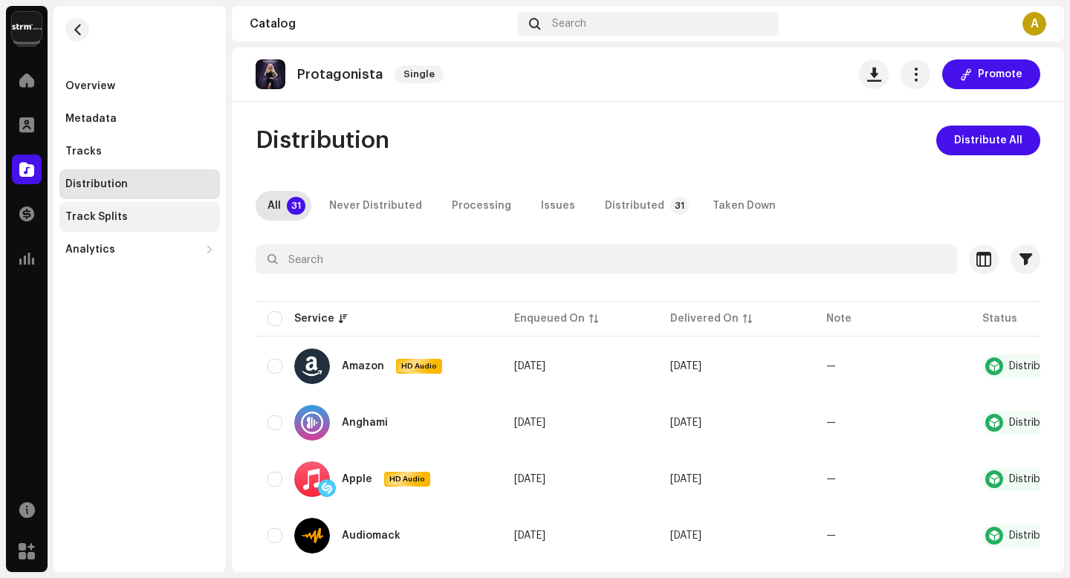
click at [143, 209] on div "Track Splits" at bounding box center [139, 217] width 161 height 30
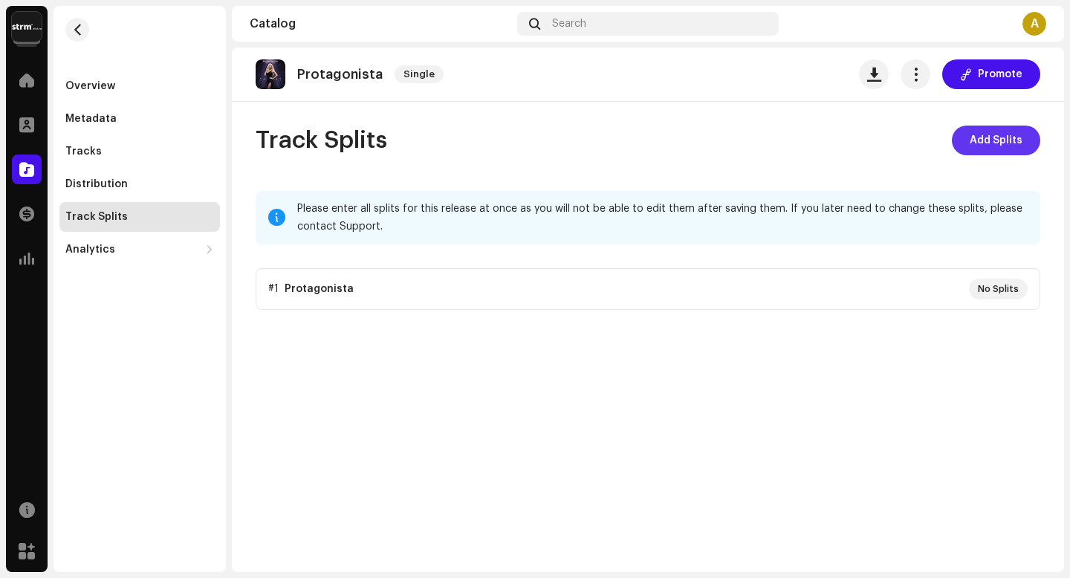
click at [1011, 140] on span "Add Splits" at bounding box center [996, 141] width 53 height 30
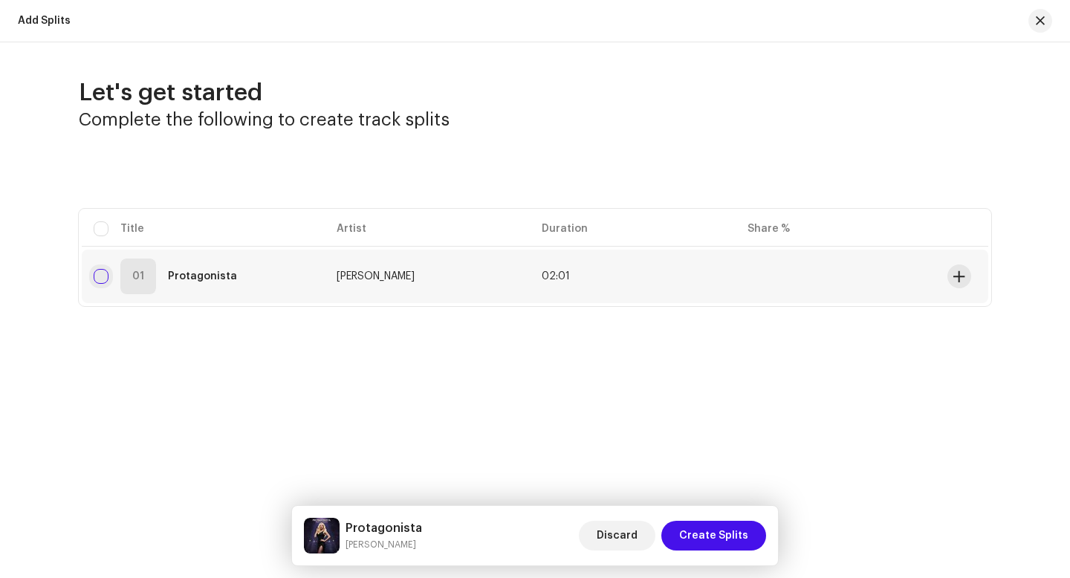
click at [106, 277] on input "checkbox" at bounding box center [101, 276] width 15 height 15
checkbox input "true"
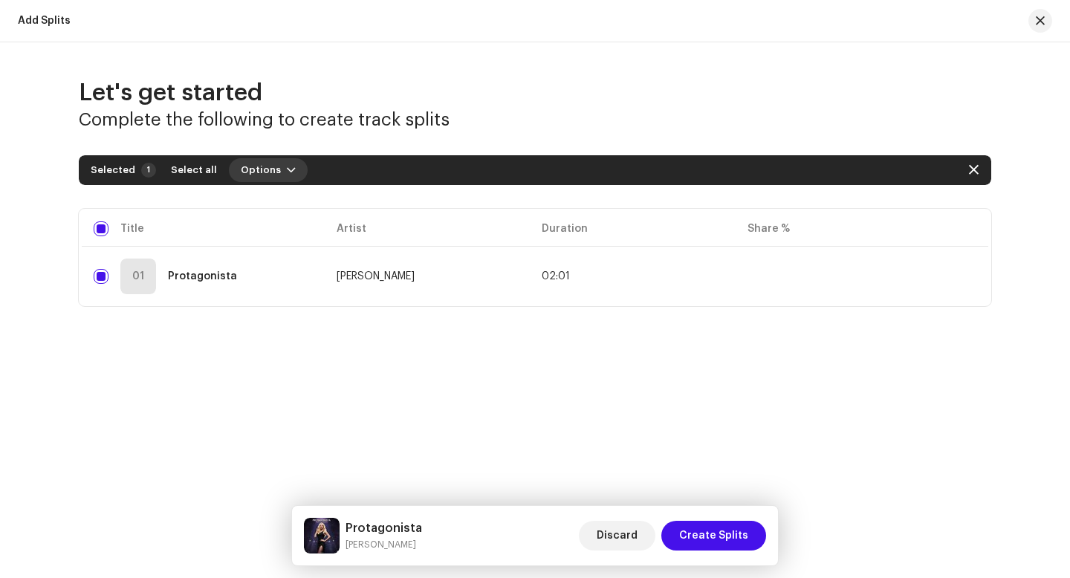
click at [262, 171] on span "Options" at bounding box center [261, 170] width 40 height 30
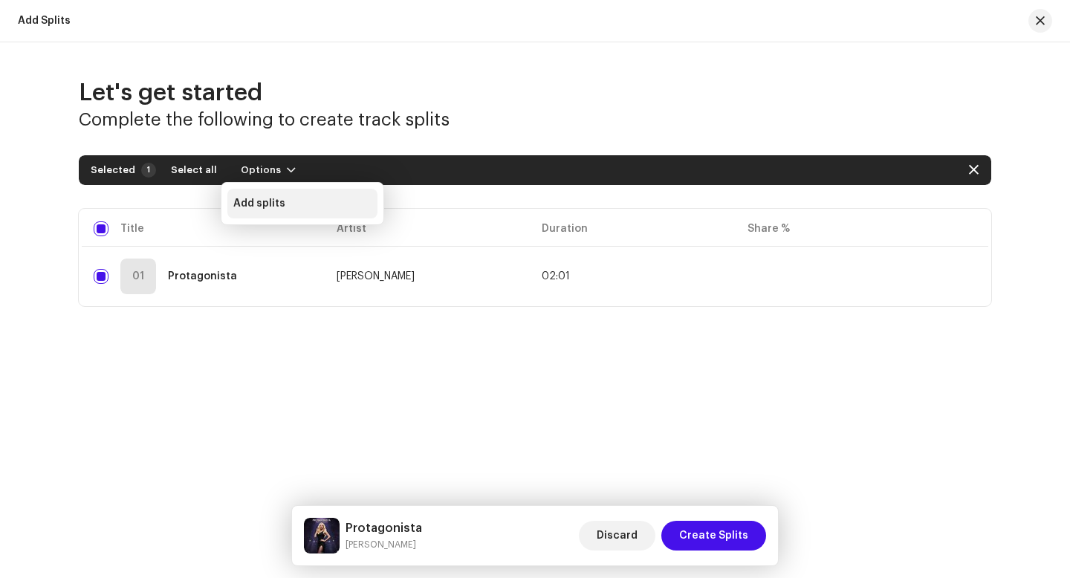
click at [268, 192] on div "Add splits" at bounding box center [302, 204] width 150 height 30
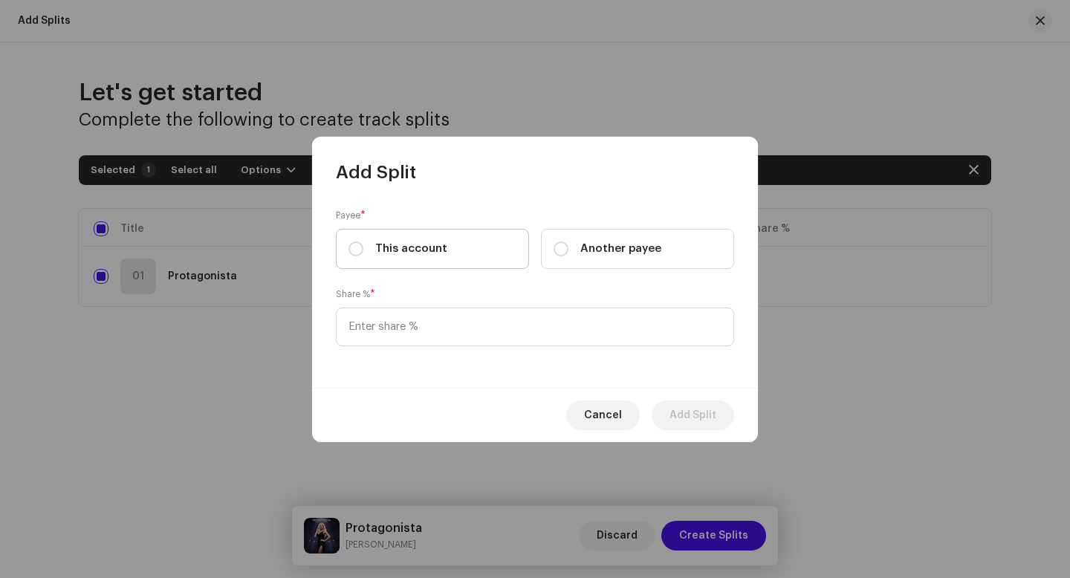
click at [447, 247] on label "This account" at bounding box center [432, 249] width 193 height 40
click at [363, 247] on input "This account" at bounding box center [355, 248] width 15 height 15
radio input "true"
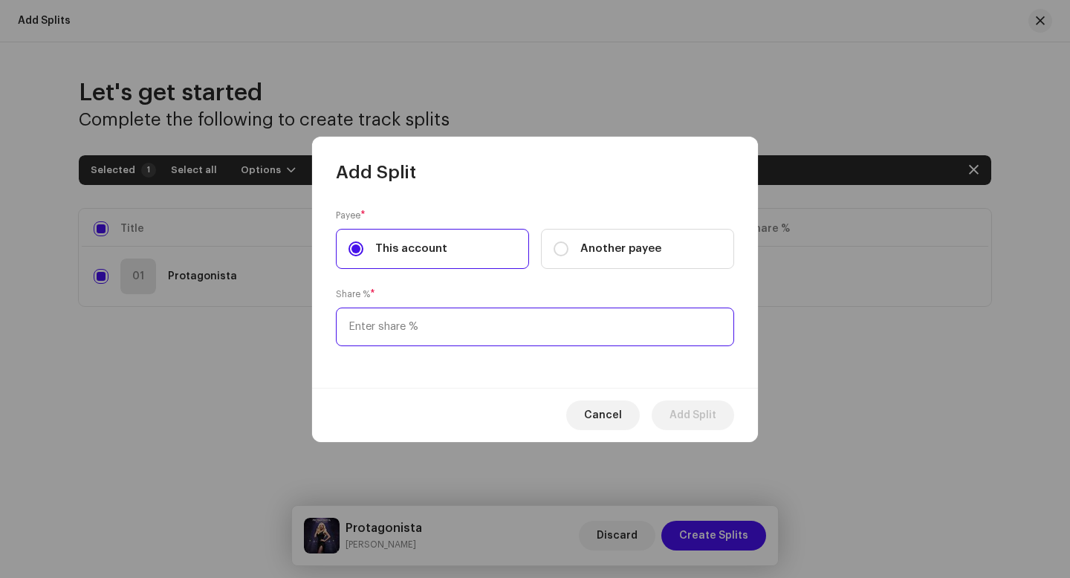
click at [447, 329] on input at bounding box center [535, 327] width 398 height 39
type input "20.00"
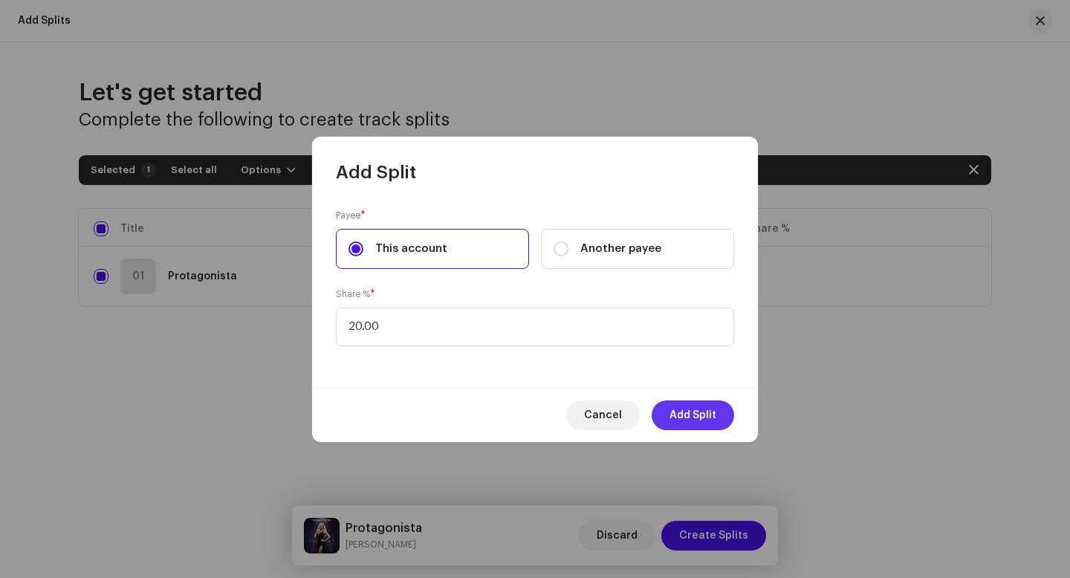
click at [692, 411] on span "Add Split" at bounding box center [692, 416] width 47 height 30
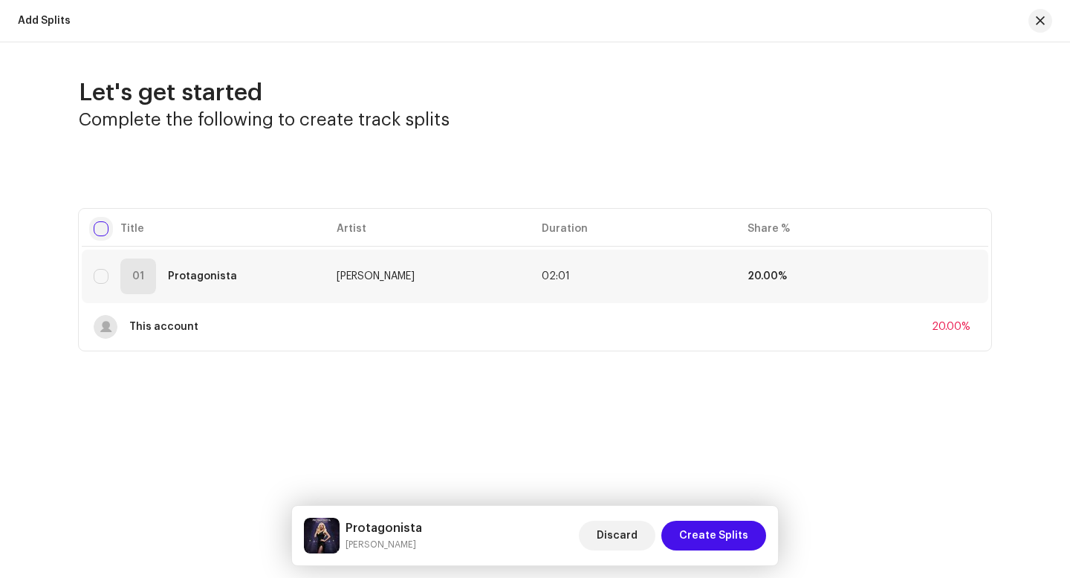
click at [106, 226] on input "checkbox" at bounding box center [101, 228] width 15 height 15
checkbox input "true"
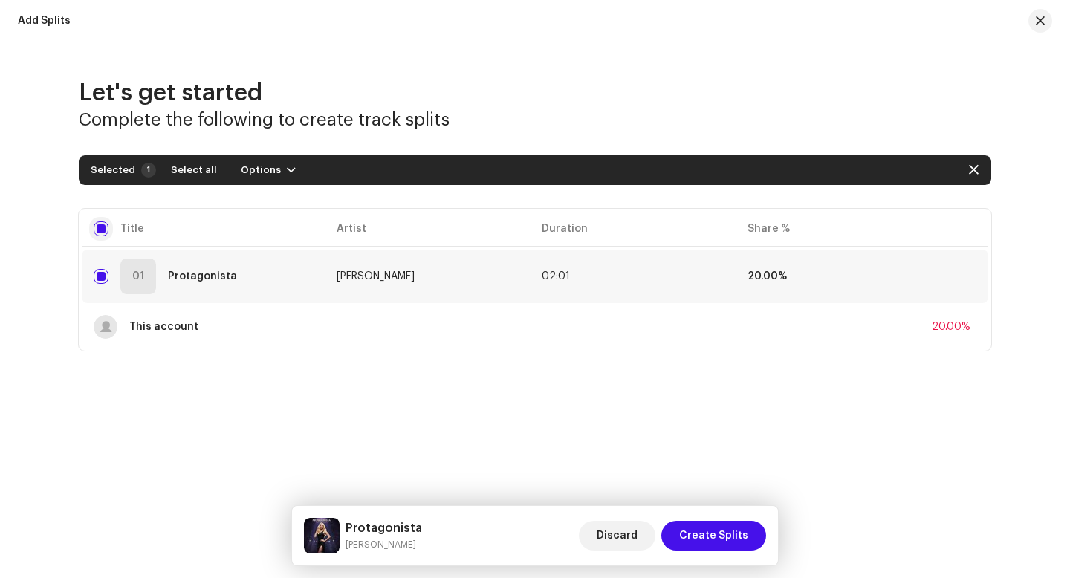
checkbox input "true"
click at [266, 170] on span "Options" at bounding box center [261, 170] width 40 height 30
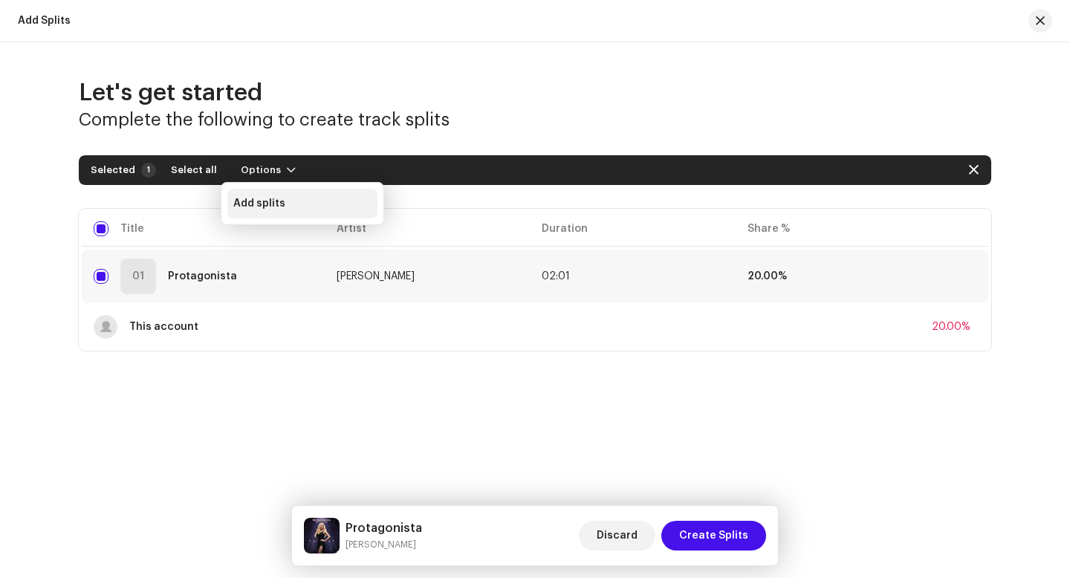
click at [273, 199] on span "Add splits" at bounding box center [259, 204] width 52 height 12
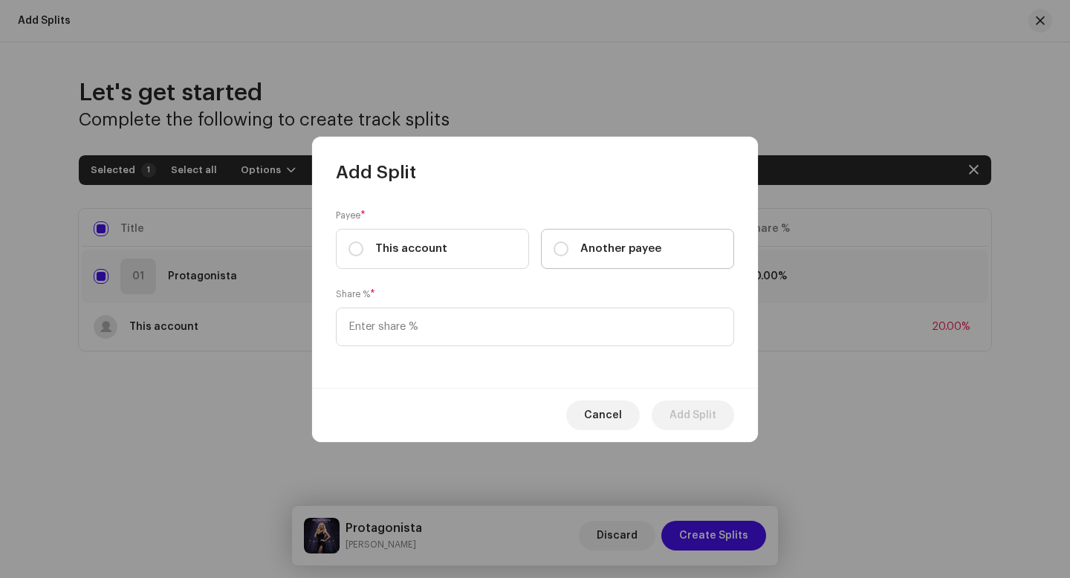
click at [631, 257] on label "Another payee" at bounding box center [637, 249] width 193 height 40
click at [568, 256] on input "Another payee" at bounding box center [561, 248] width 15 height 15
radio input "true"
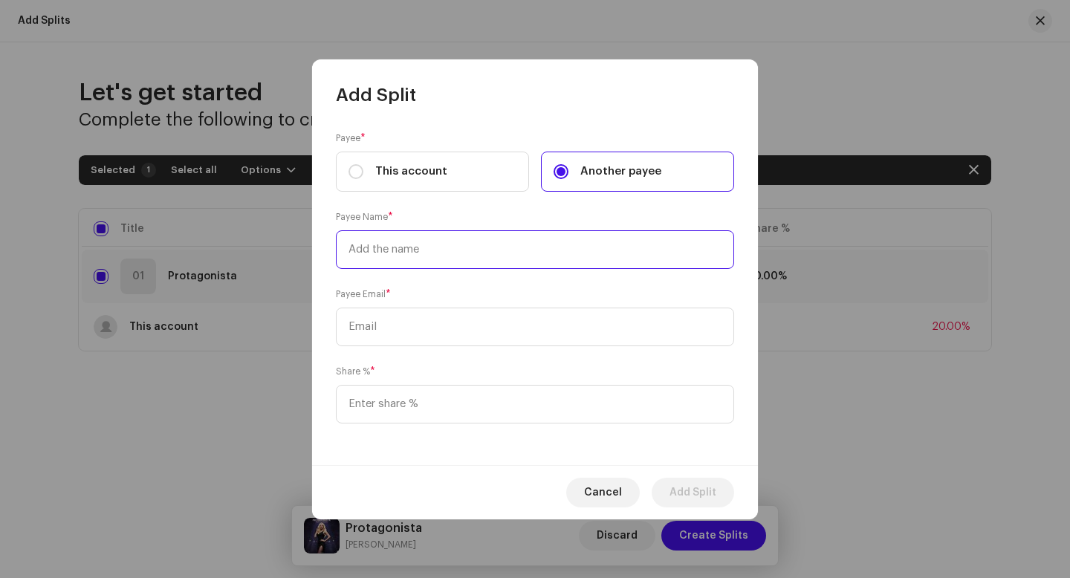
click at [631, 257] on input "text" at bounding box center [535, 249] width 398 height 39
click at [407, 248] on input "[PERSON_NAME]" at bounding box center [535, 249] width 398 height 39
type input "[PERSON_NAME] [PERSON_NAME]"
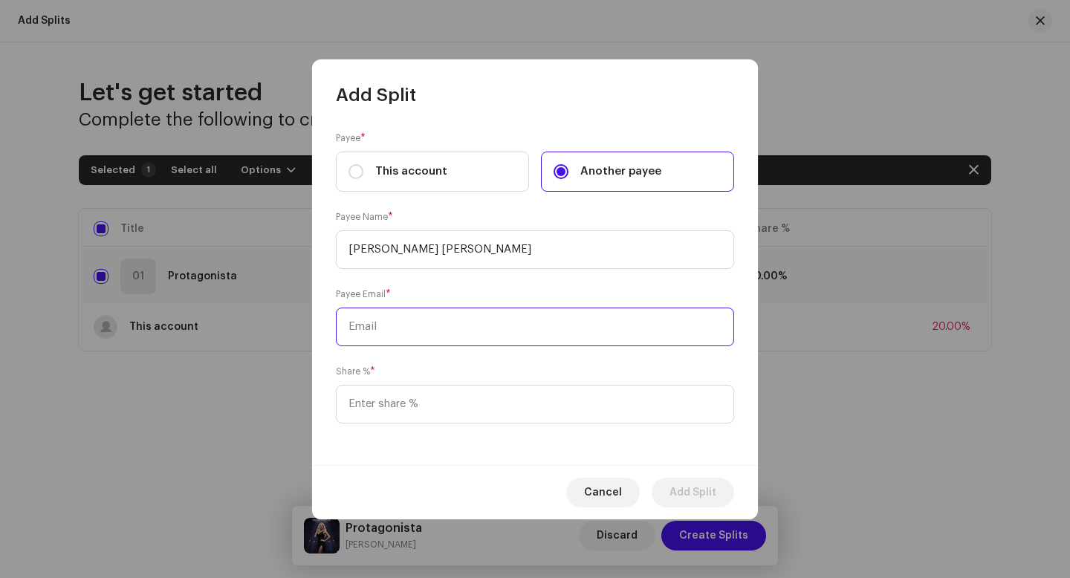
click at [445, 318] on input "text" at bounding box center [535, 327] width 398 height 39
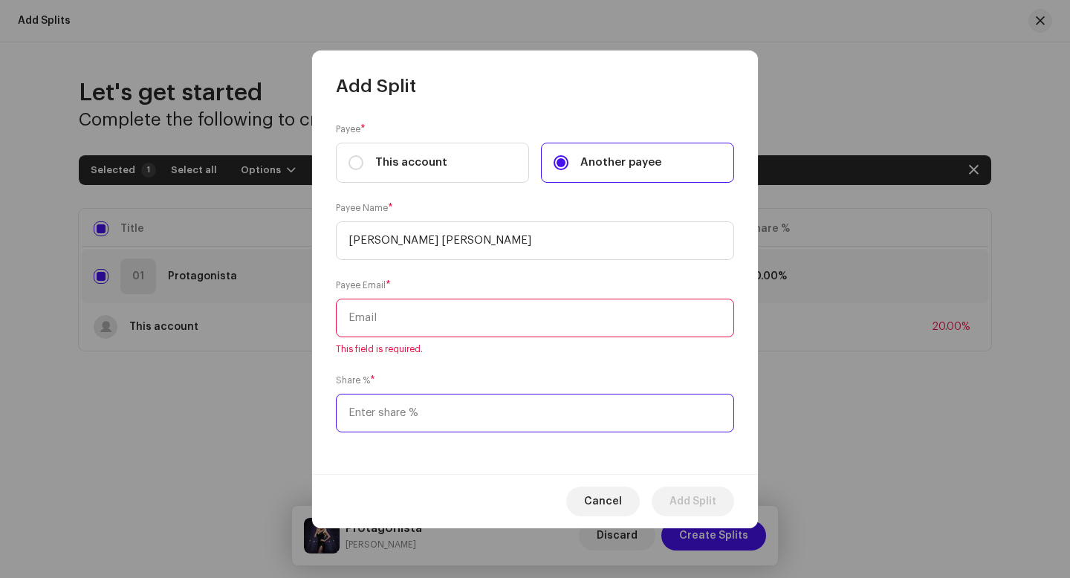
click at [377, 418] on input at bounding box center [535, 413] width 398 height 39
type input "24.00"
click at [446, 304] on input "text" at bounding box center [535, 318] width 398 height 39
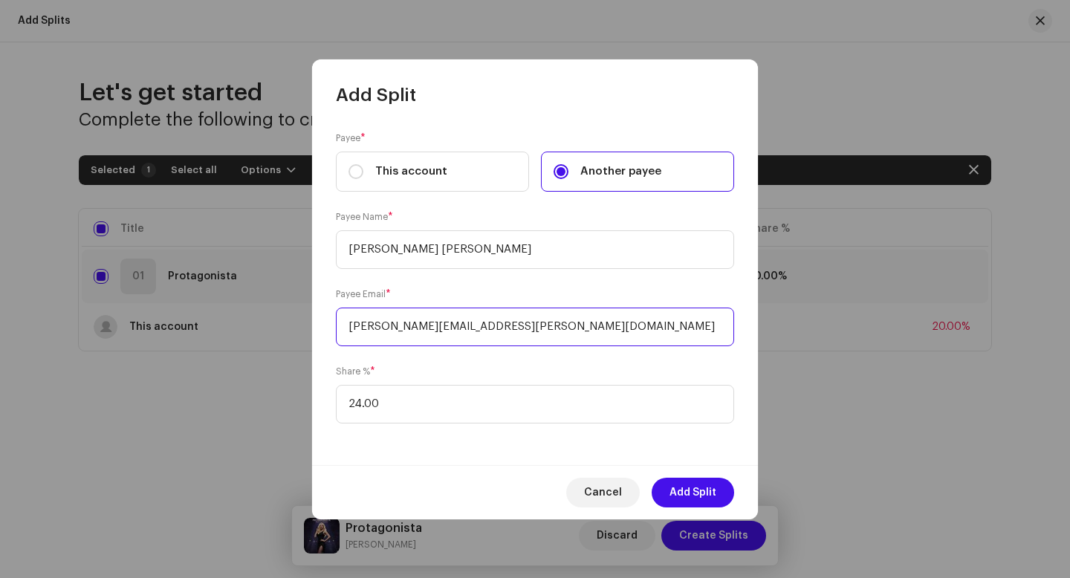
type input "[PERSON_NAME][EMAIL_ADDRESS][PERSON_NAME][DOMAIN_NAME]"
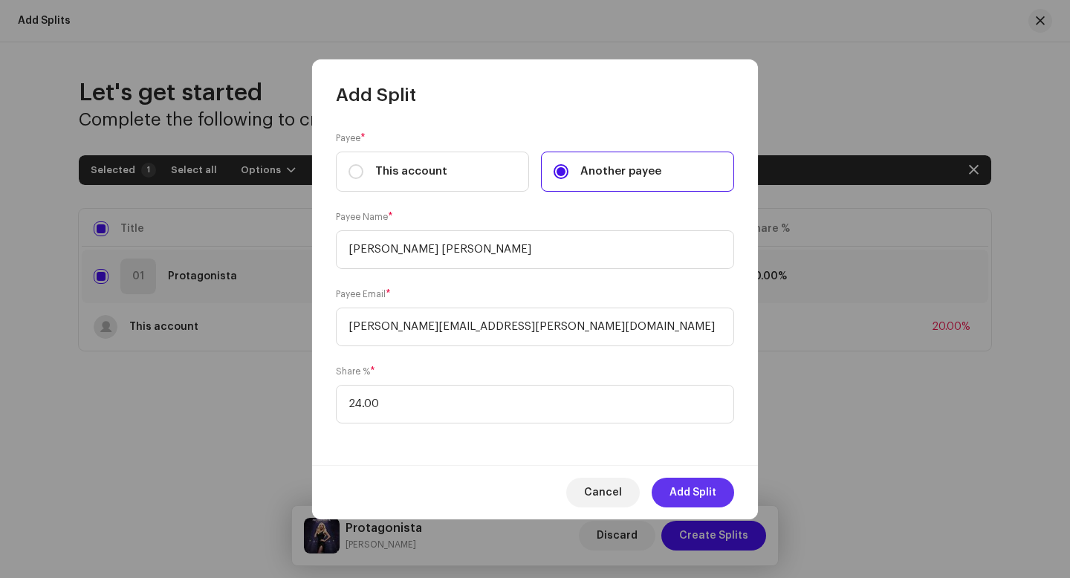
click at [707, 487] on span "Add Split" at bounding box center [692, 493] width 47 height 30
checkbox input "false"
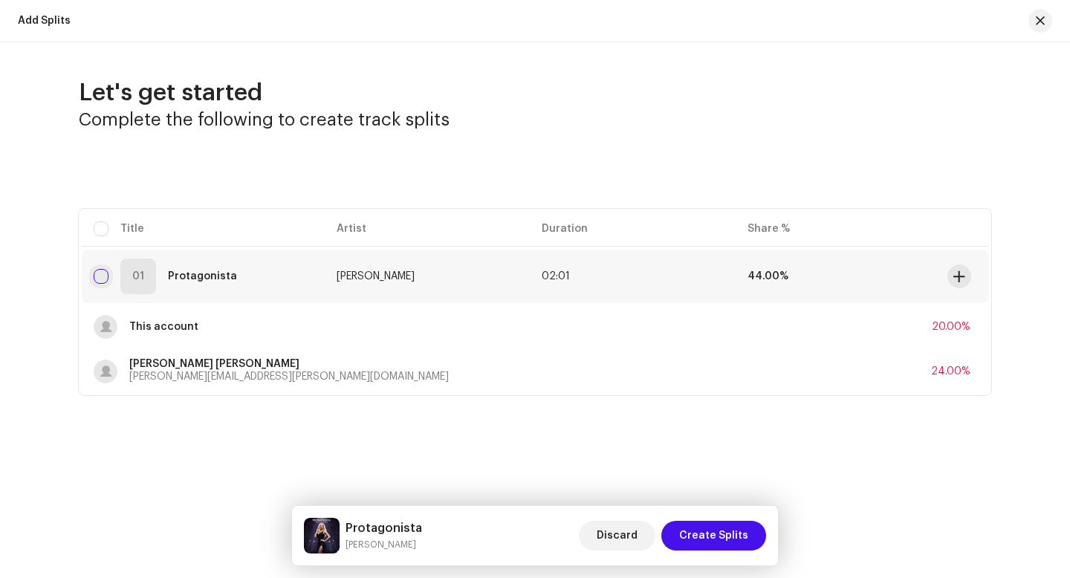
click at [95, 277] on input "checkbox" at bounding box center [101, 276] width 15 height 15
checkbox input "true"
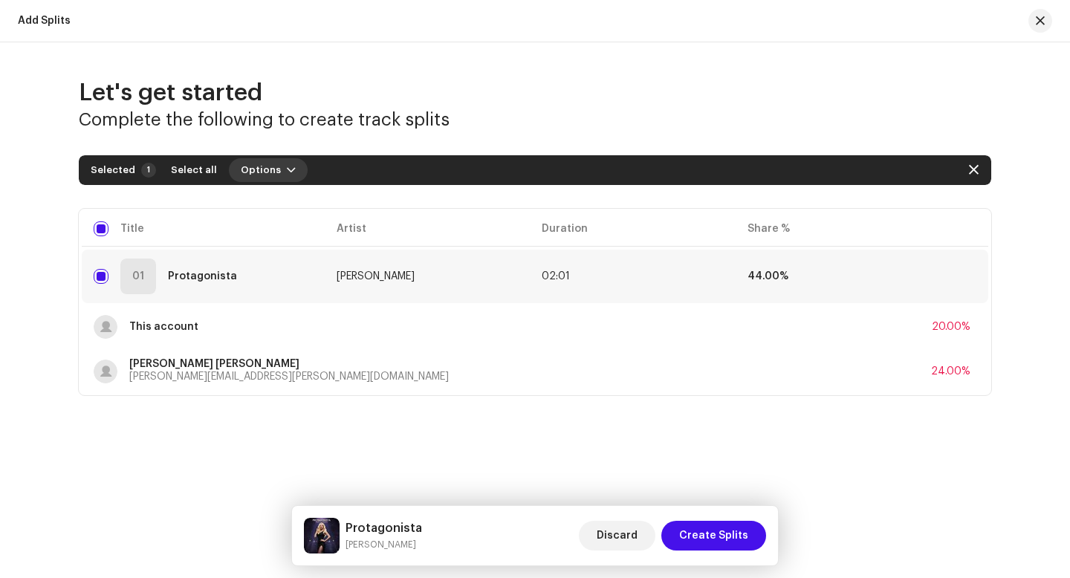
click at [264, 170] on span "Options" at bounding box center [261, 170] width 40 height 30
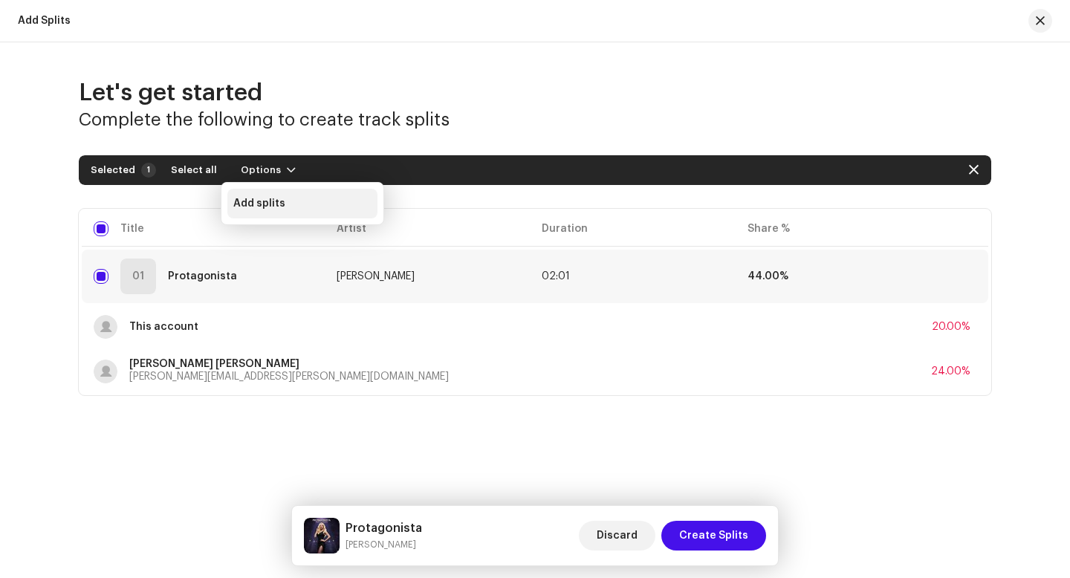
click at [270, 204] on span "Add splits" at bounding box center [259, 204] width 52 height 12
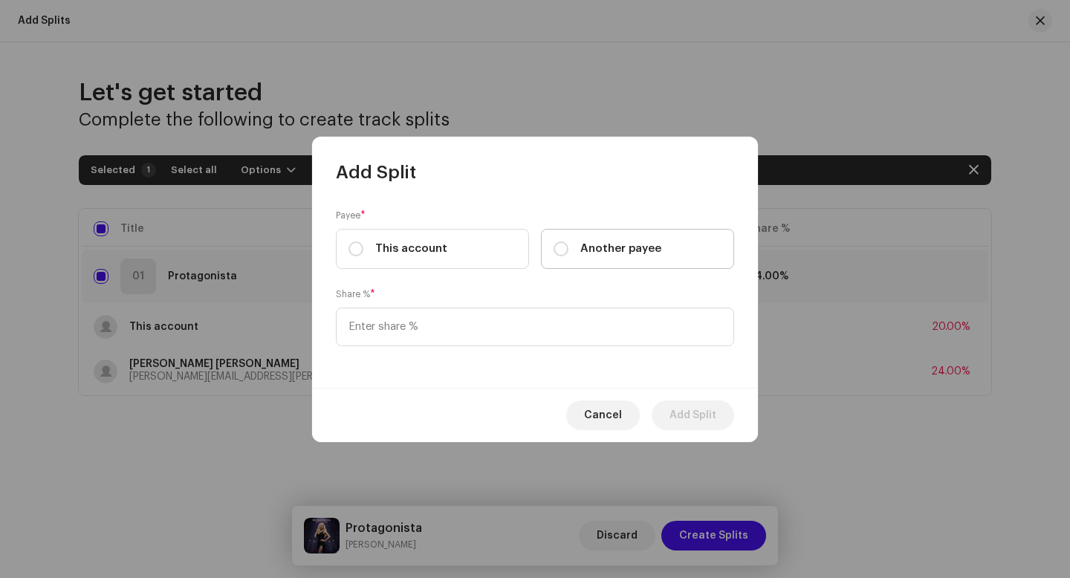
click at [593, 251] on span "Another payee" at bounding box center [620, 249] width 81 height 16
click at [568, 251] on input "Another payee" at bounding box center [561, 248] width 15 height 15
radio input "true"
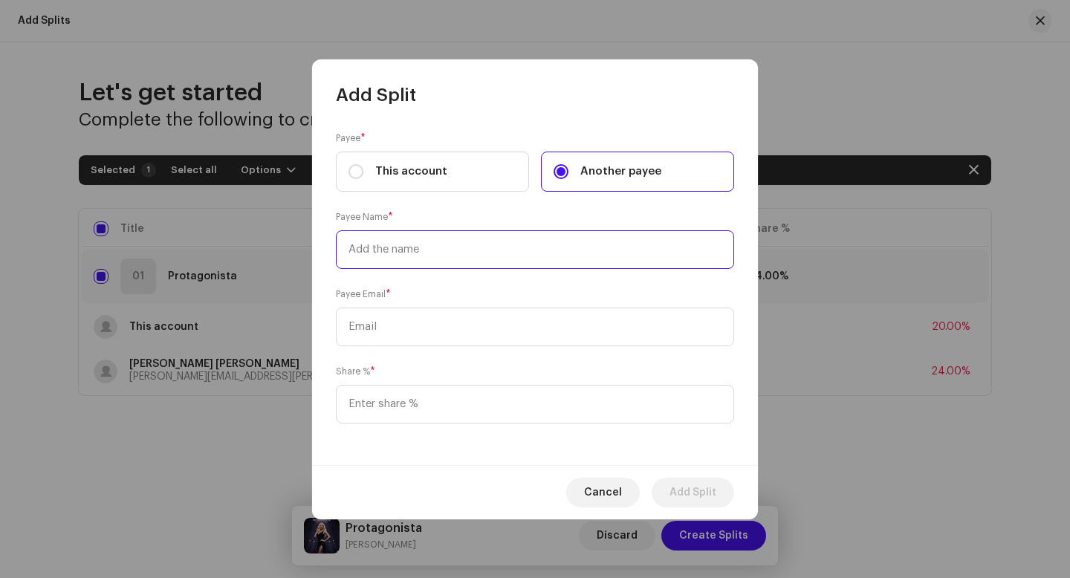
click at [564, 240] on input "text" at bounding box center [535, 249] width 398 height 39
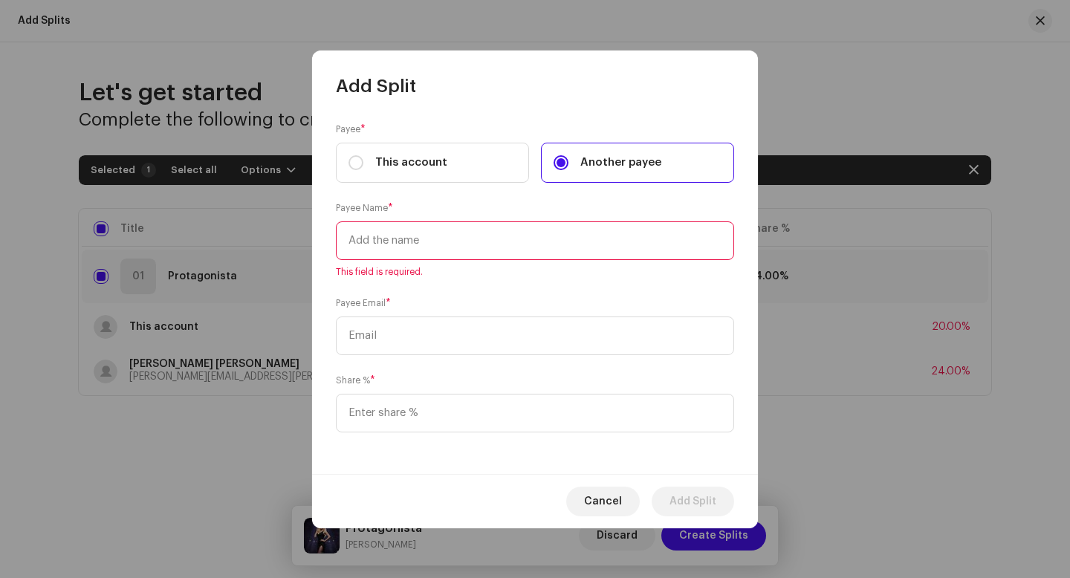
click at [422, 233] on input "text" at bounding box center [535, 240] width 398 height 39
paste input "[PERSON_NAME] [PERSON_NAME] [PERSON_NAME]"
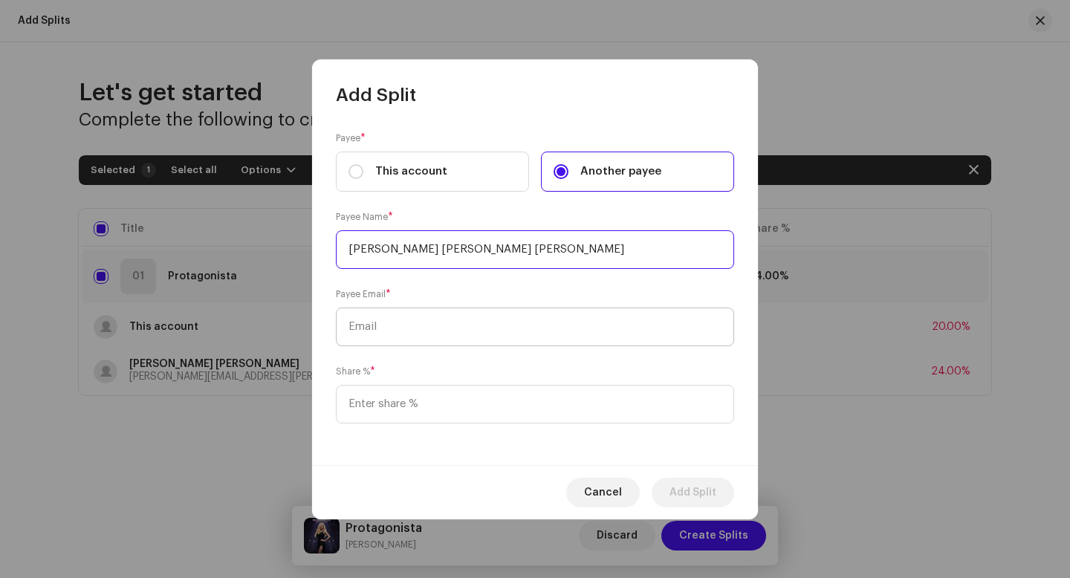
type input "[PERSON_NAME] [PERSON_NAME] [PERSON_NAME]"
click at [458, 331] on input "text" at bounding box center [535, 327] width 398 height 39
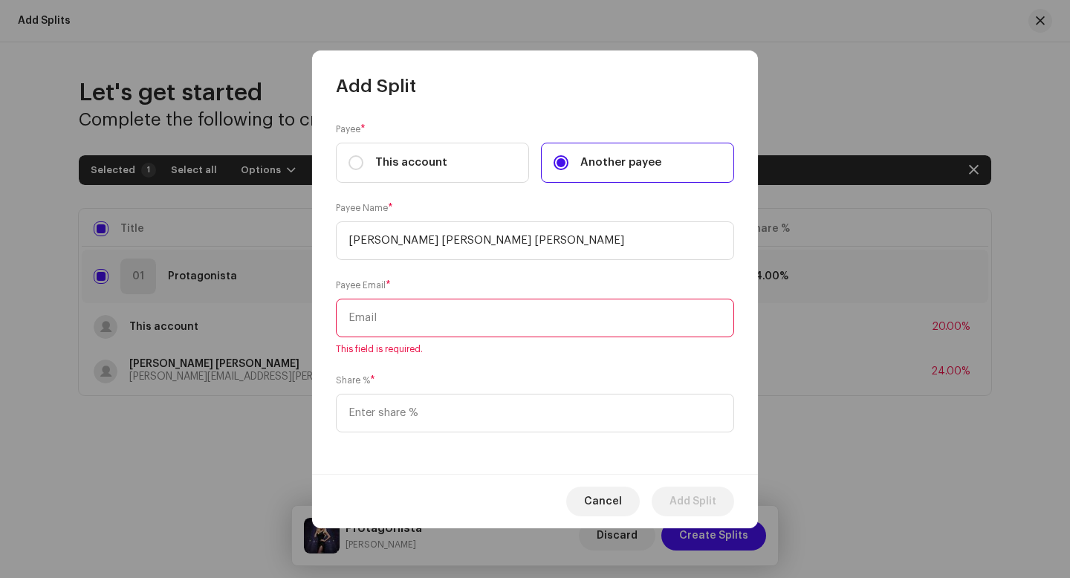
paste input "[EMAIL_ADDRESS][DOMAIN_NAME]"
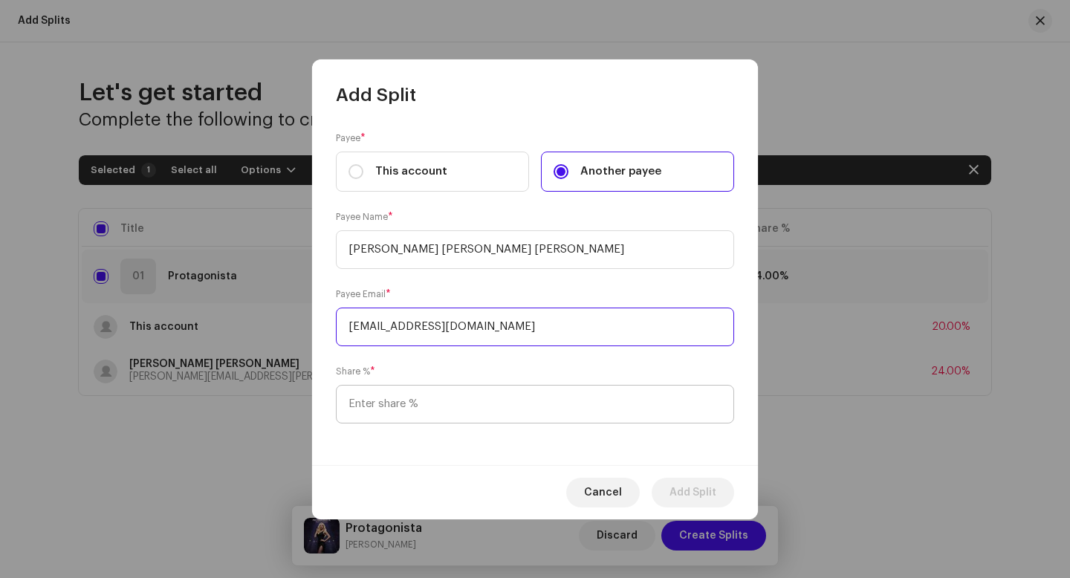
type input "[EMAIL_ADDRESS][DOMAIN_NAME]"
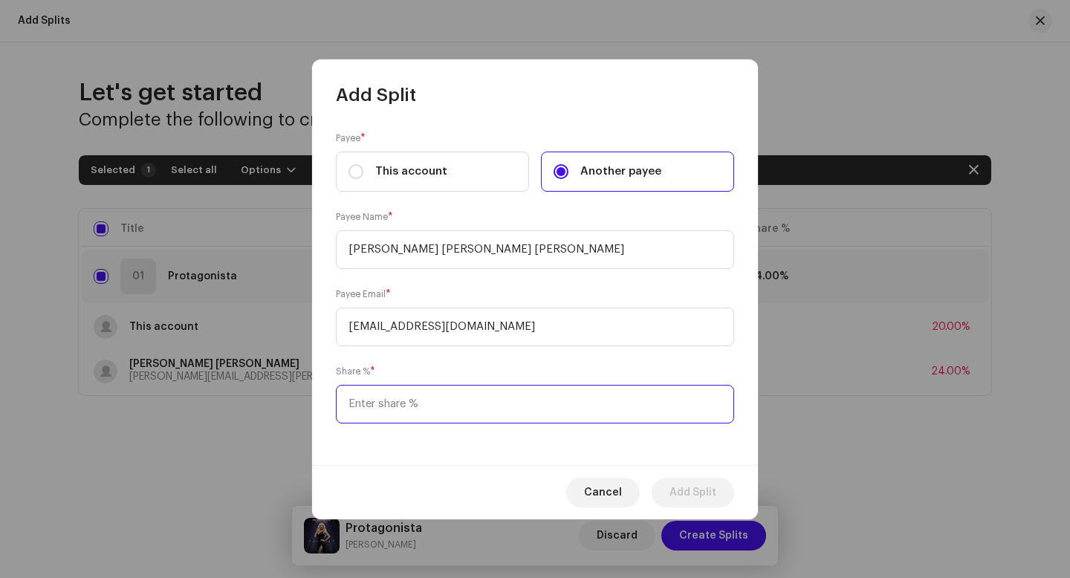
click at [459, 418] on input at bounding box center [535, 404] width 398 height 39
type input "24.00"
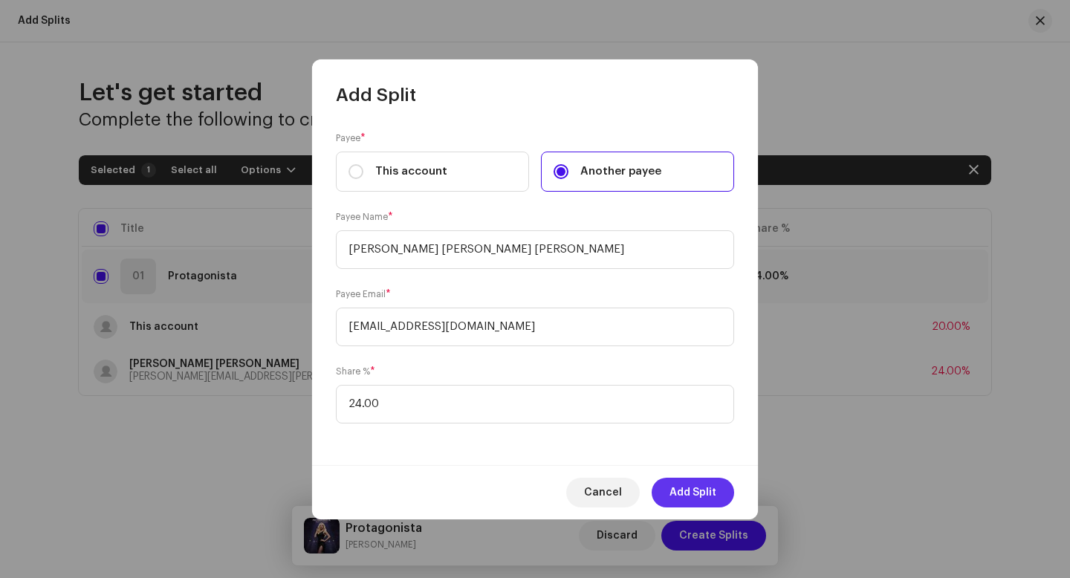
click at [699, 487] on span "Add Split" at bounding box center [692, 493] width 47 height 30
checkbox input "false"
